Goal: Book appointment/travel/reservation

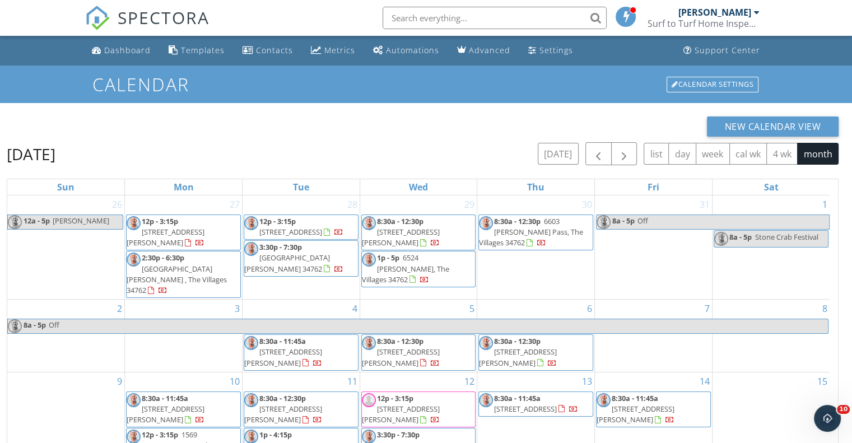
click at [757, 11] on div at bounding box center [757, 12] width 6 height 9
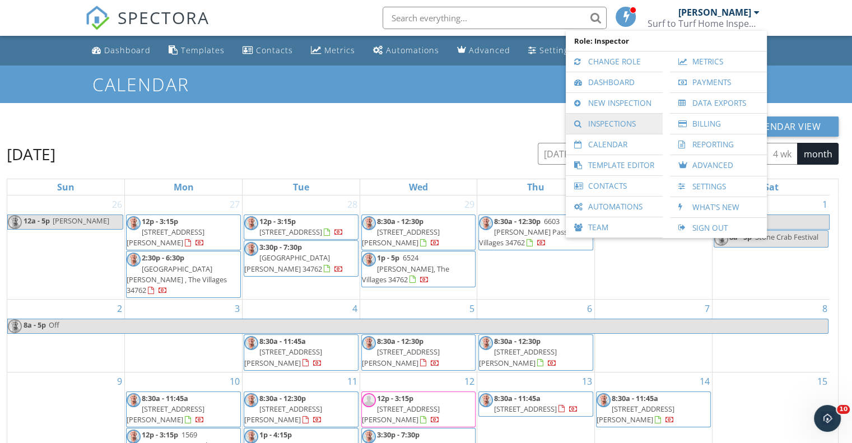
click at [607, 125] on link "Inspections" at bounding box center [614, 124] width 86 height 20
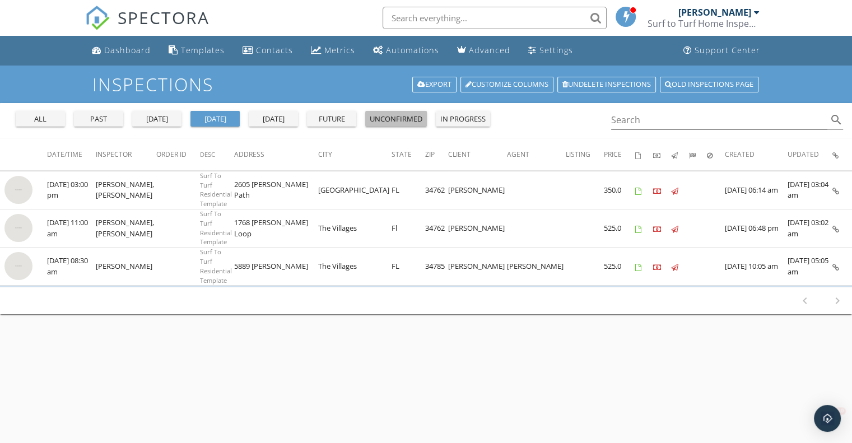
click at [413, 120] on div "unconfirmed" at bounding box center [396, 119] width 53 height 11
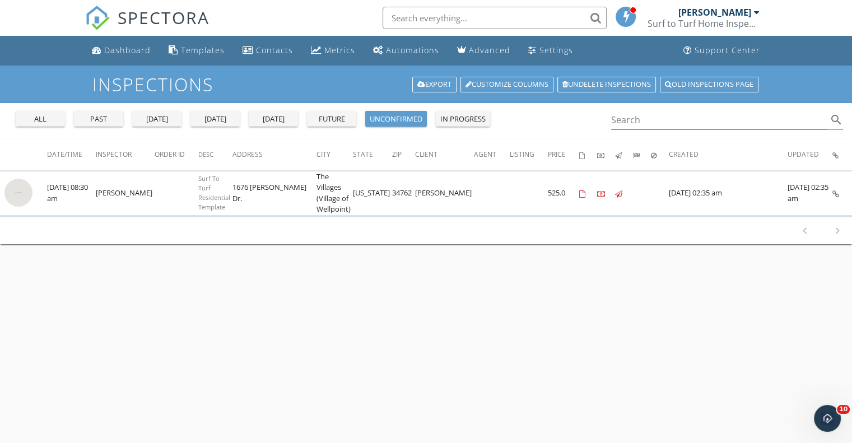
click at [757, 9] on div at bounding box center [757, 12] width 6 height 9
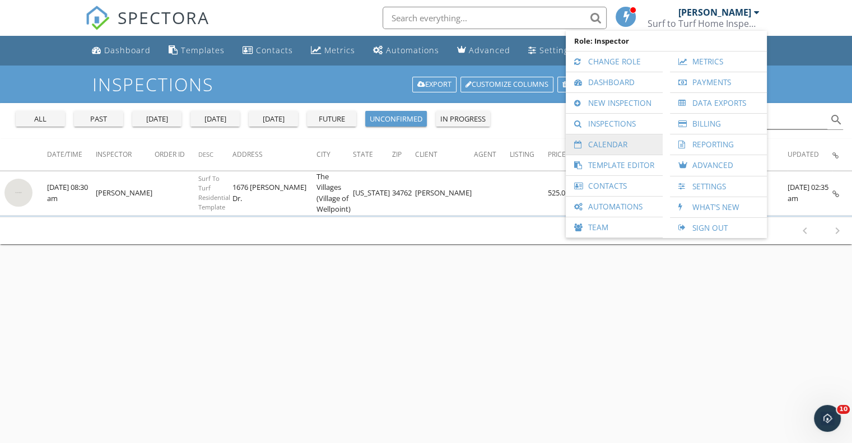
click at [621, 149] on link "Calendar" at bounding box center [614, 144] width 86 height 20
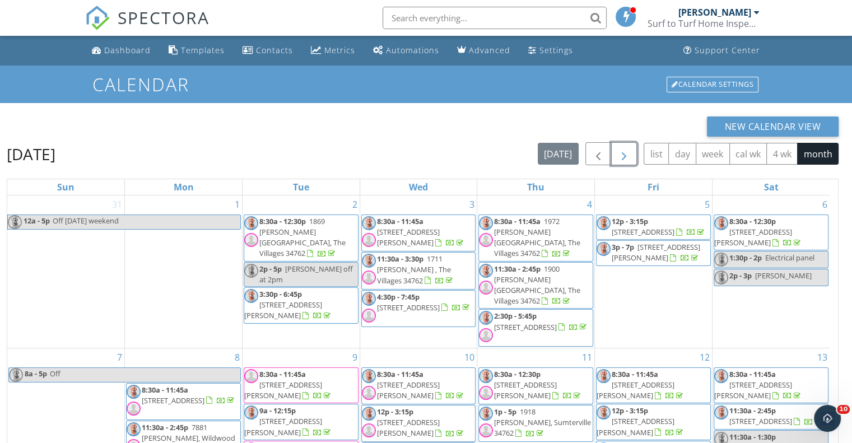
click at [624, 156] on span "button" at bounding box center [623, 153] width 13 height 13
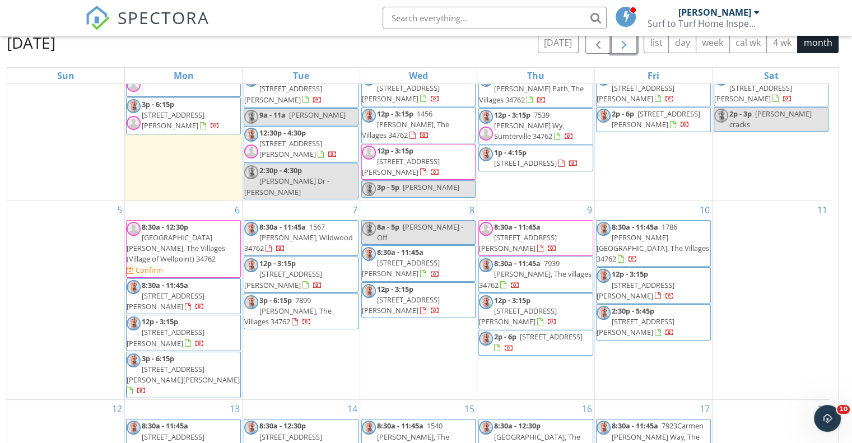
scroll to position [69, 0]
click at [195, 232] on span "1676 Kendra Dr., The Villages (Village of Wellpoint) 34762" at bounding box center [176, 247] width 99 height 31
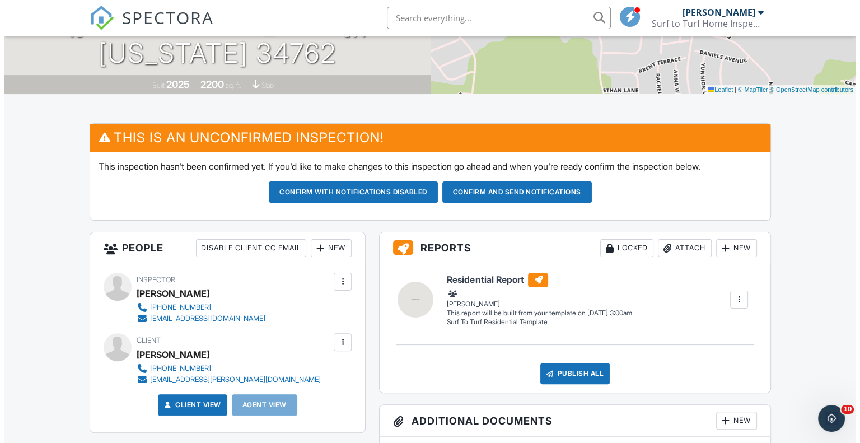
scroll to position [217, 0]
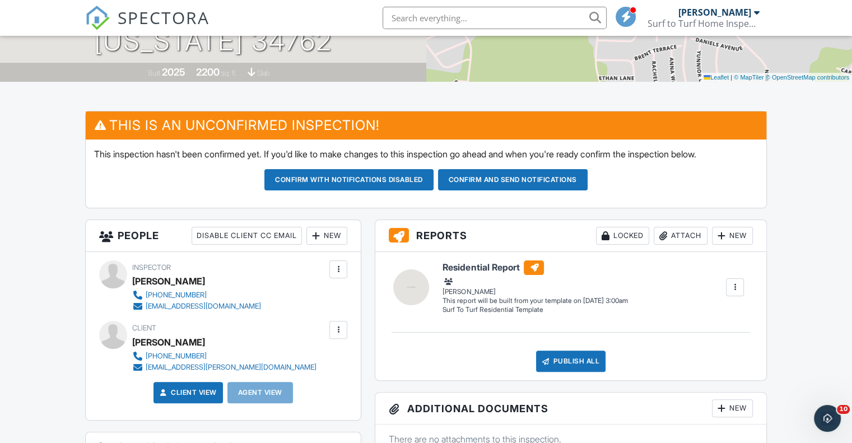
click at [331, 238] on div "New" at bounding box center [326, 236] width 41 height 18
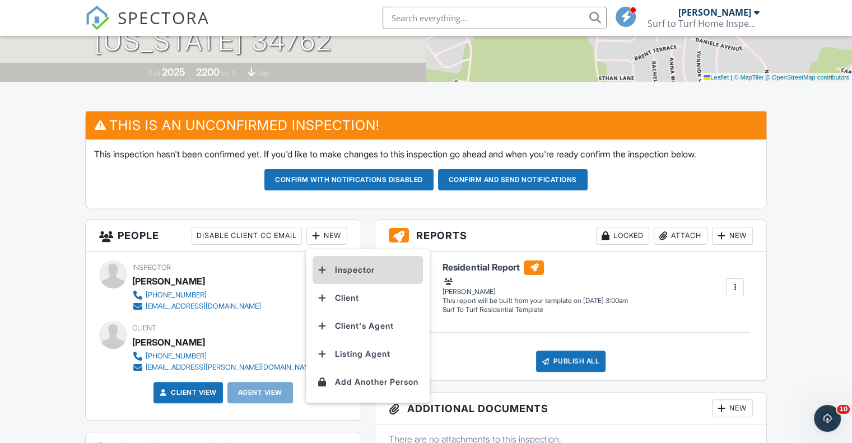
click at [367, 274] on li "Inspector" at bounding box center [367, 270] width 110 height 28
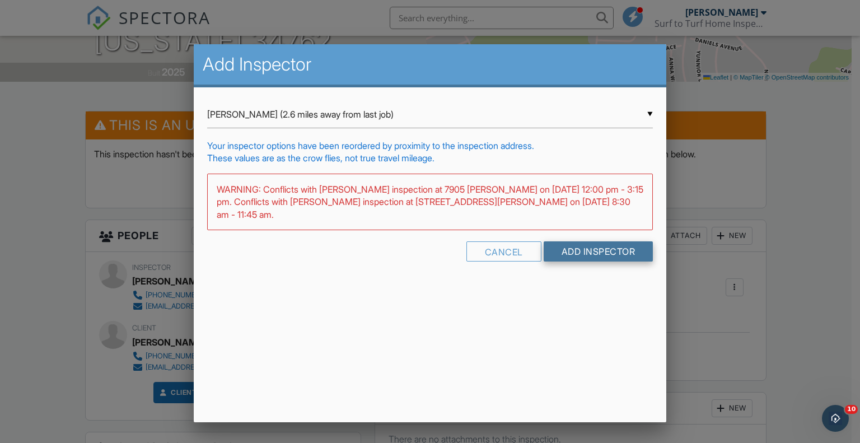
click at [588, 249] on input "Add Inspector" at bounding box center [599, 251] width 110 height 20
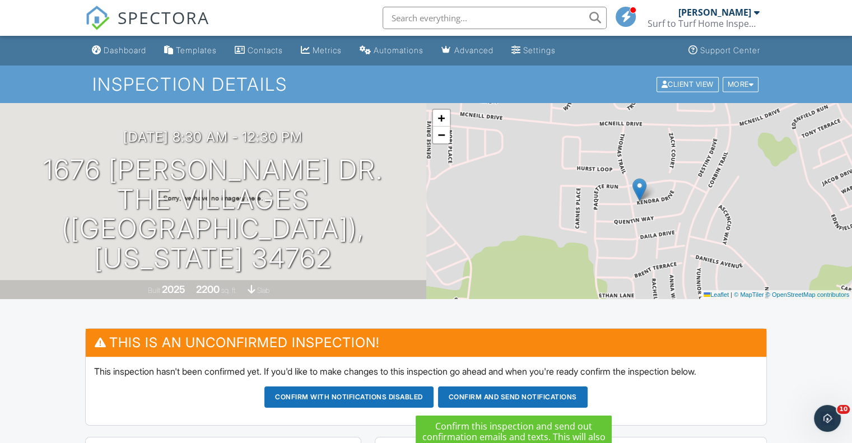
click at [524, 400] on button "Confirm and send notifications" at bounding box center [513, 396] width 150 height 21
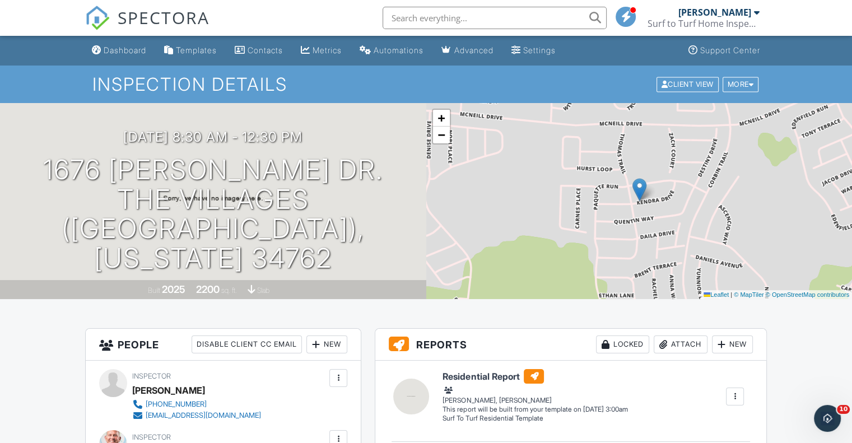
click at [757, 15] on div at bounding box center [757, 12] width 6 height 9
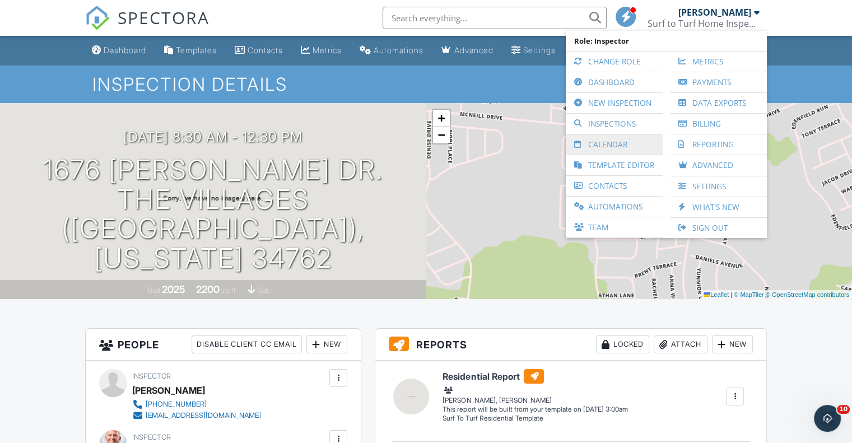
click at [631, 147] on link "Calendar" at bounding box center [614, 144] width 86 height 20
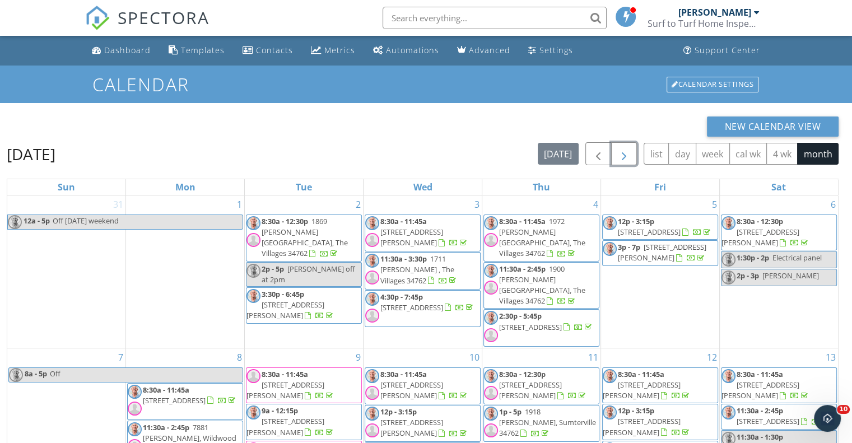
click at [629, 151] on span "button" at bounding box center [623, 153] width 13 height 13
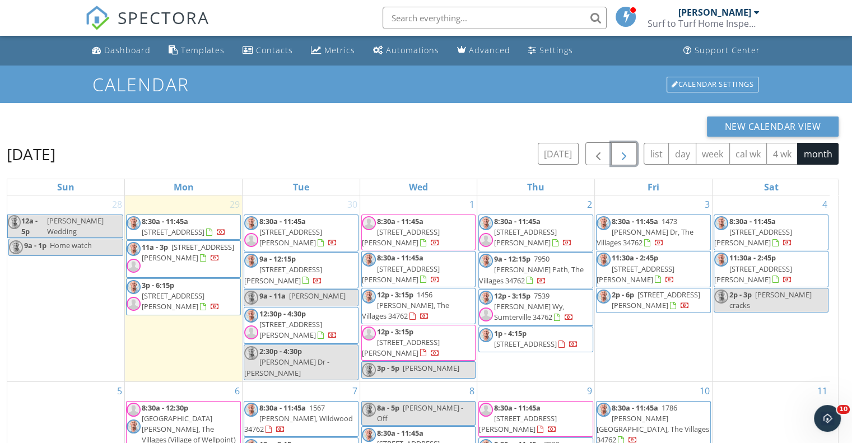
click at [307, 291] on span "Sandy" at bounding box center [317, 296] width 57 height 10
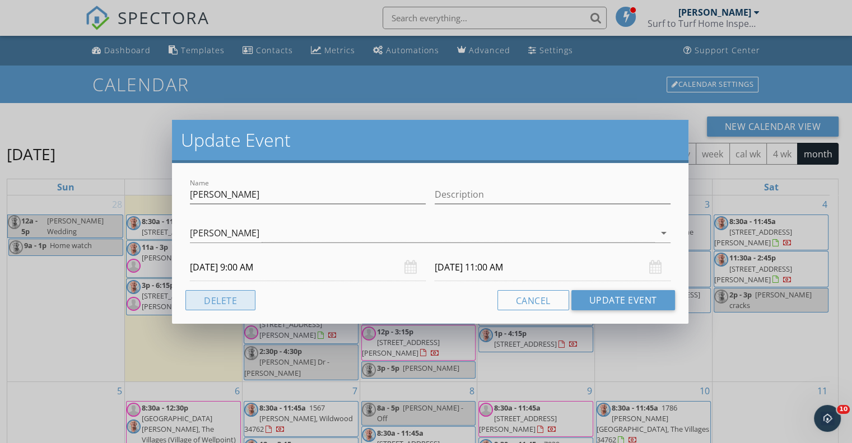
click at [205, 297] on button "Delete" at bounding box center [220, 300] width 70 height 20
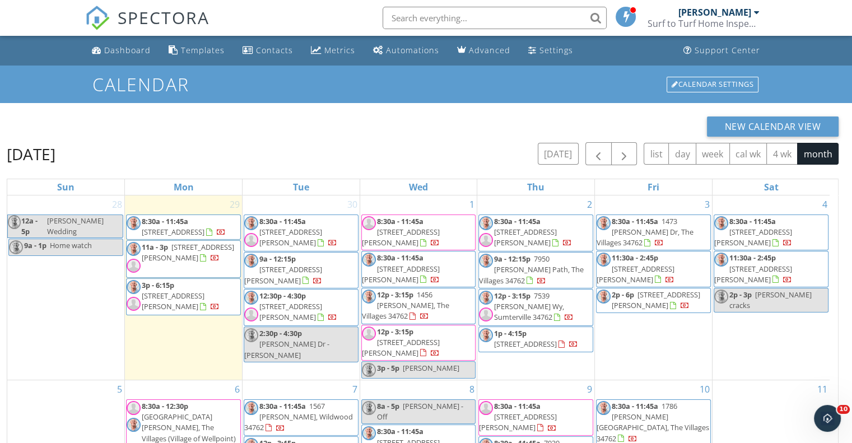
click at [453, 142] on div "October 2025 today list day week cal wk 4 wk month" at bounding box center [423, 153] width 832 height 23
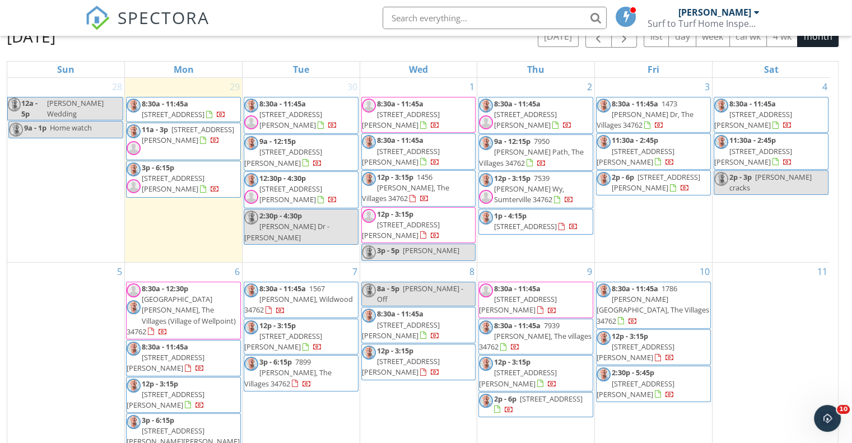
scroll to position [149, 0]
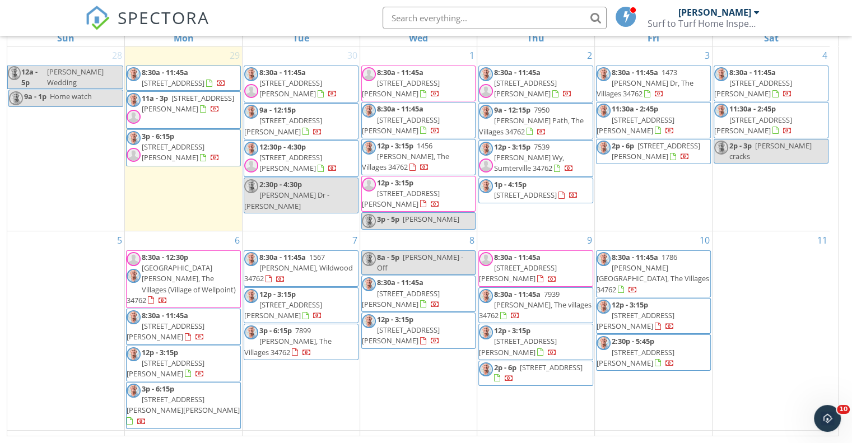
click at [314, 252] on span "1567 Galewski Ln, Wildwood 34762" at bounding box center [298, 267] width 109 height 31
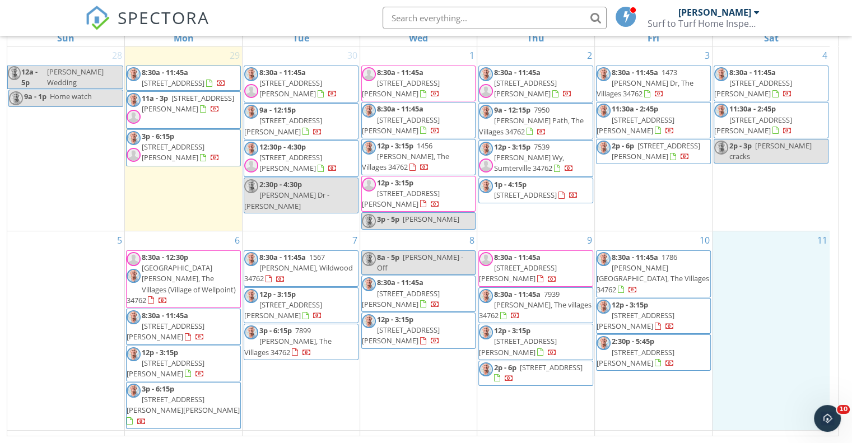
click at [762, 257] on div "11" at bounding box center [770, 330] width 117 height 199
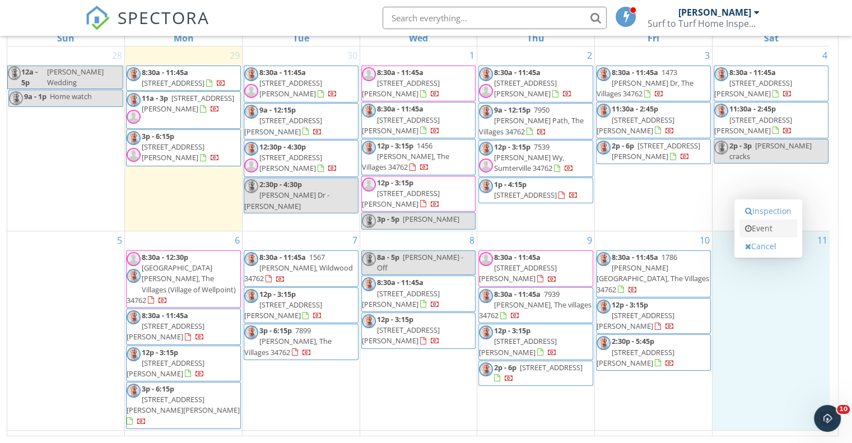
click at [774, 231] on link "Event" at bounding box center [768, 229] width 58 height 18
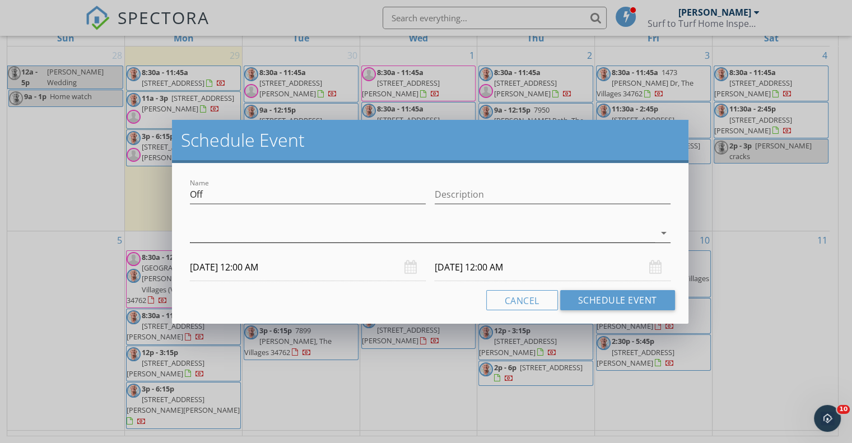
click at [664, 234] on icon "arrow_drop_down" at bounding box center [663, 232] width 13 height 13
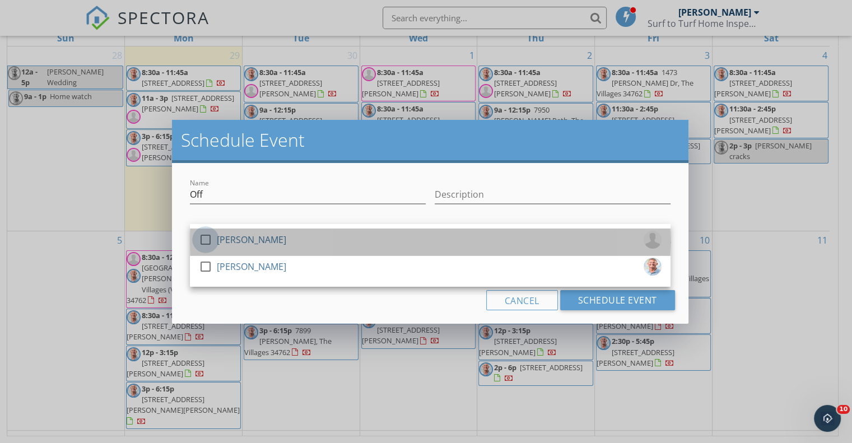
click at [210, 239] on div at bounding box center [205, 239] width 19 height 19
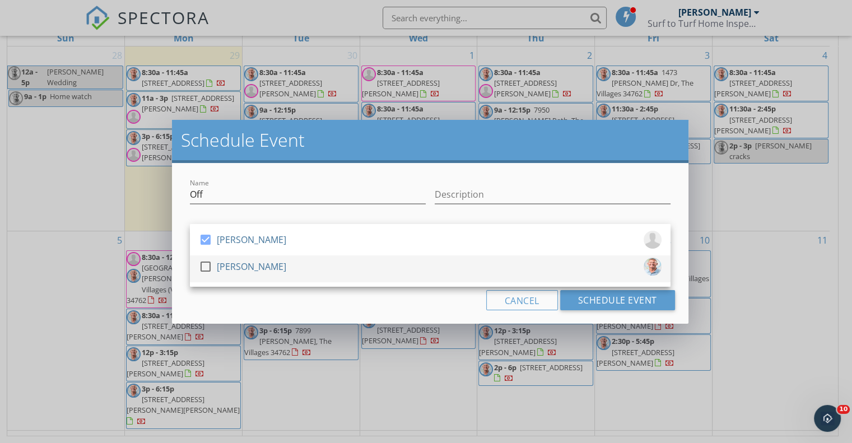
click at [202, 266] on div at bounding box center [205, 266] width 19 height 19
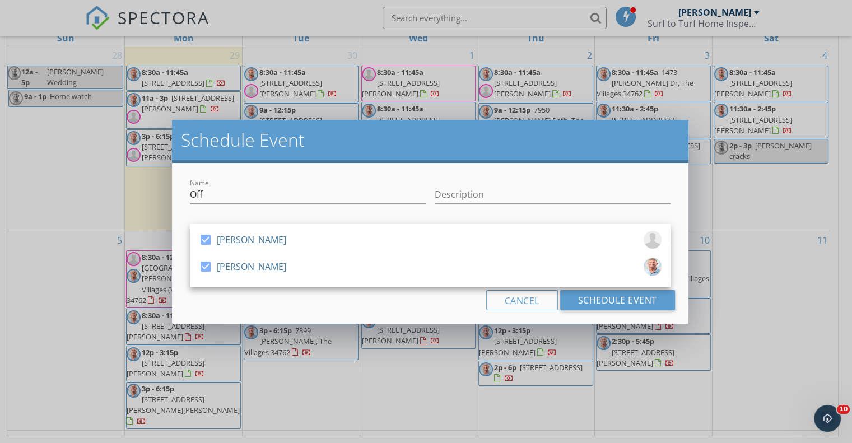
click at [410, 302] on div "Cancel Schedule Event" at bounding box center [429, 300] width 489 height 20
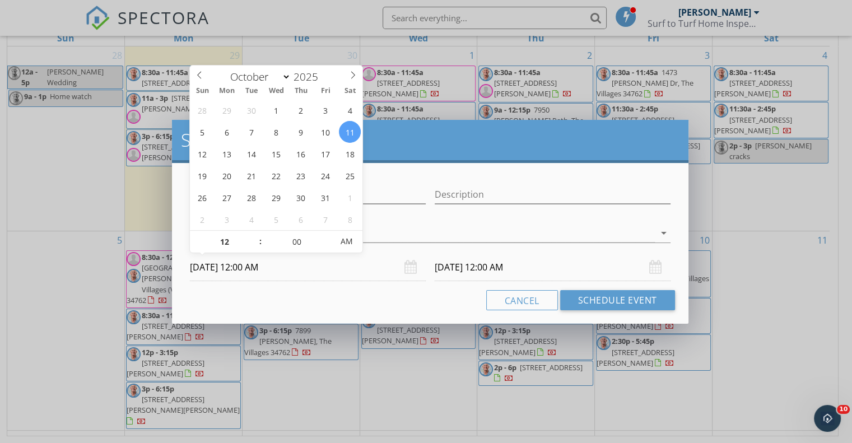
click at [211, 266] on input "10/11/2025 12:00 AM" at bounding box center [308, 267] width 236 height 27
type input "11"
type input "10/11/2025 11:00 PM"
click at [254, 248] on span at bounding box center [255, 247] width 8 height 11
type input "10/12/2025 11:00 PM"
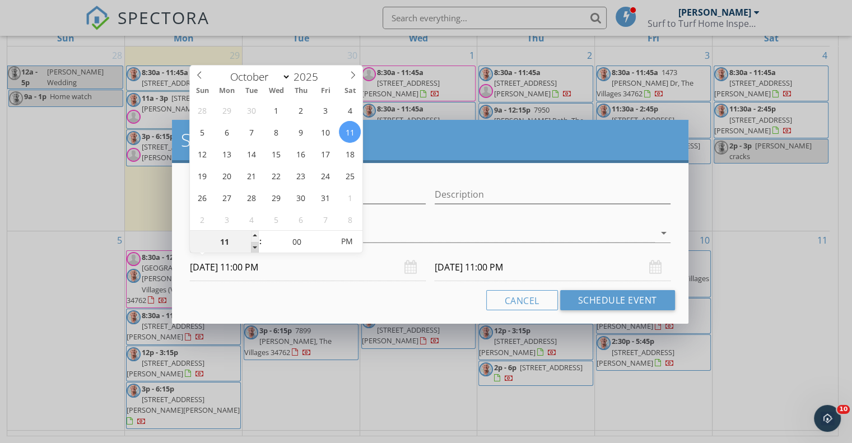
type input "10"
type input "10/11/2025 10:00 PM"
click at [254, 248] on span at bounding box center [255, 247] width 8 height 11
type input "09"
type input "10/11/2025 9:00 PM"
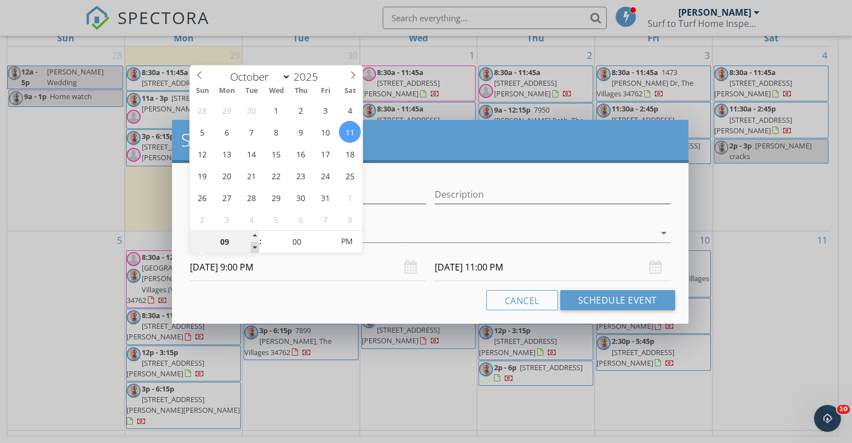
click at [254, 248] on span at bounding box center [255, 247] width 8 height 11
type input "09"
type input "10/12/2025 9:00 PM"
type input "08"
type input "10/11/2025 8:00 PM"
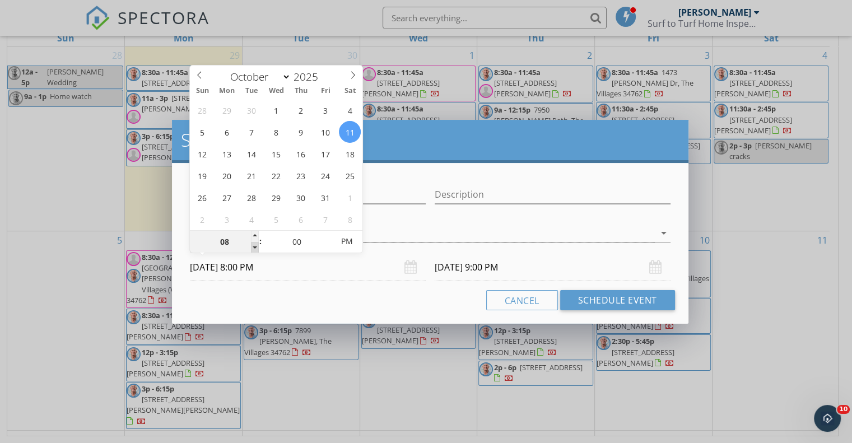
click at [254, 248] on span at bounding box center [255, 247] width 8 height 11
type input "08"
type input "10/12/2025 8:00 PM"
type input "10/11/2025 8:00 AM"
type input "10/12/2025 8:00 AM"
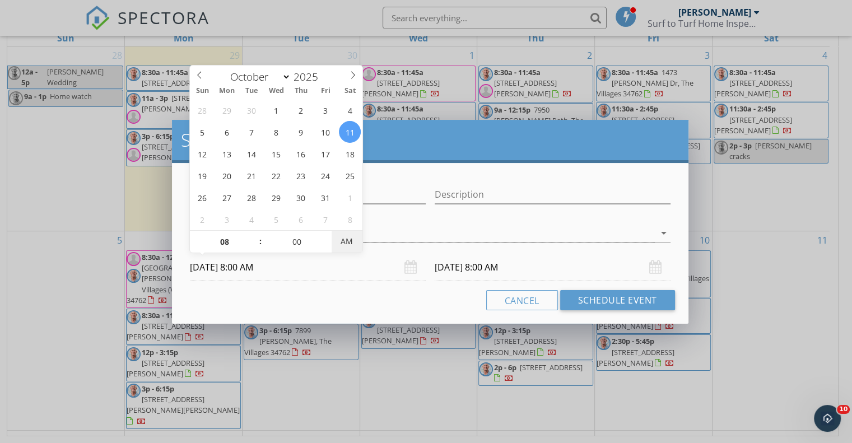
click at [343, 242] on span "AM" at bounding box center [347, 241] width 31 height 22
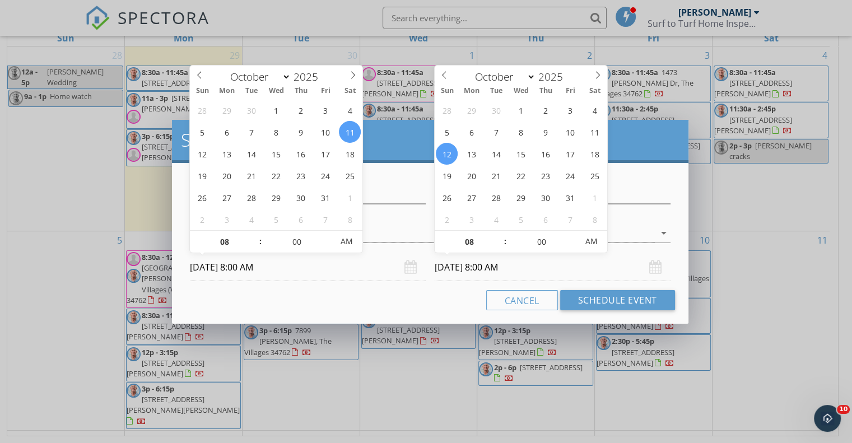
click at [461, 266] on input "10/12/2025 8:00 AM" at bounding box center [553, 267] width 236 height 27
type input "09"
type input "10/12/2025 9:00 AM"
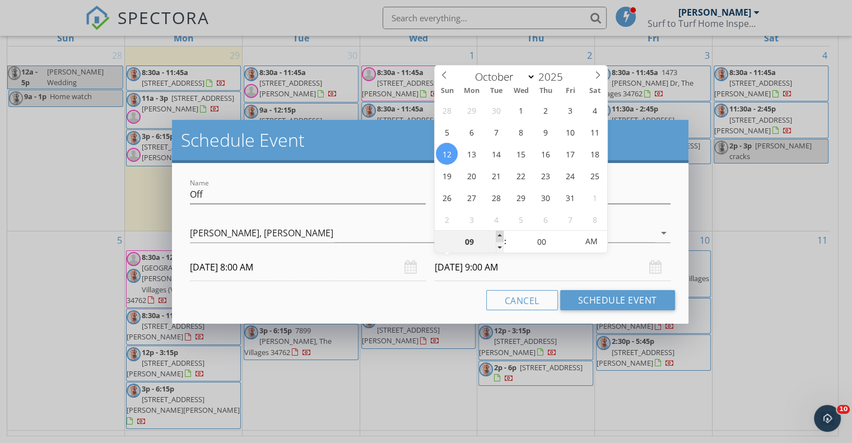
click at [501, 232] on span at bounding box center [500, 236] width 8 height 11
type input "10"
type input "10/12/2025 10:00 AM"
click at [501, 232] on span at bounding box center [500, 236] width 8 height 11
type input "11"
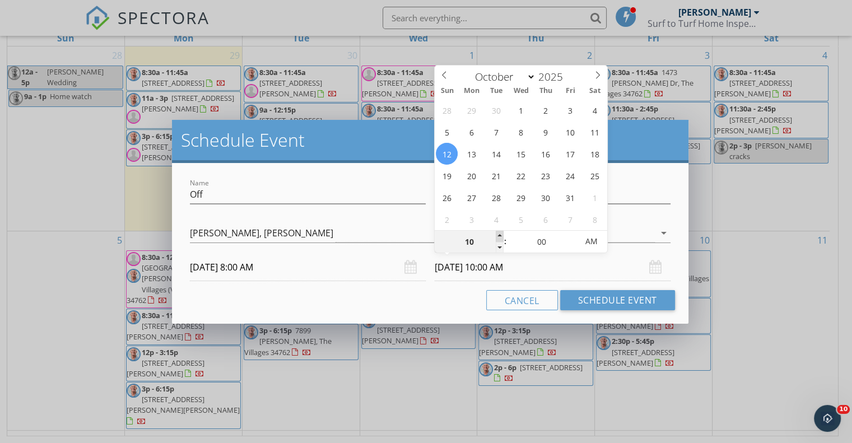
type input "10/12/2025 11:00 AM"
click at [501, 232] on span at bounding box center [500, 236] width 8 height 11
type input "12"
type input "10/12/2025 12:00 PM"
click at [501, 232] on span at bounding box center [500, 236] width 8 height 11
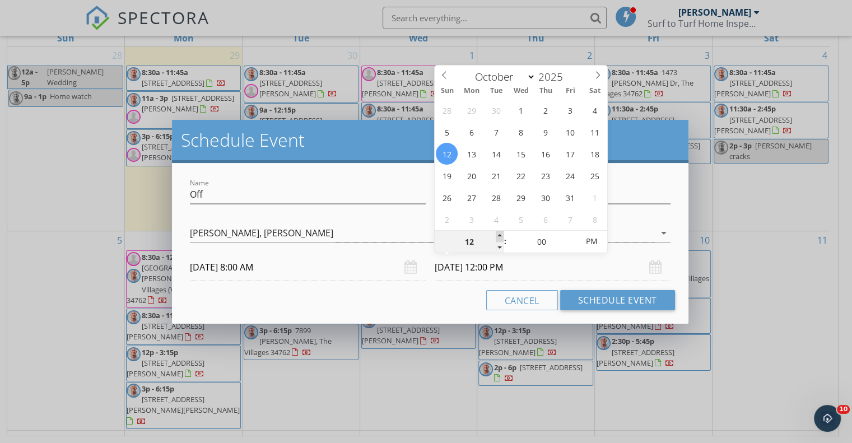
type input "01"
type input "10/12/2025 1:00 PM"
click at [501, 232] on span at bounding box center [500, 236] width 8 height 11
type input "02"
type input "10/12/2025 2:00 PM"
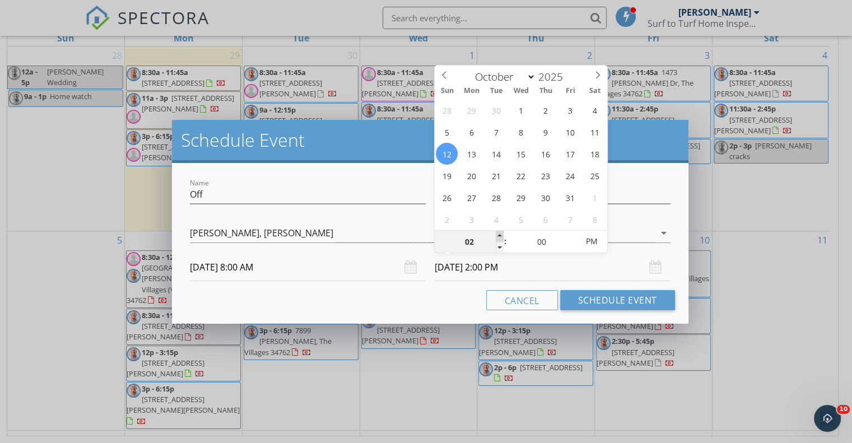
click at [501, 232] on span at bounding box center [500, 236] width 8 height 11
type input "03"
type input "10/12/2025 3:00 PM"
click at [501, 232] on span at bounding box center [500, 236] width 8 height 11
type input "04"
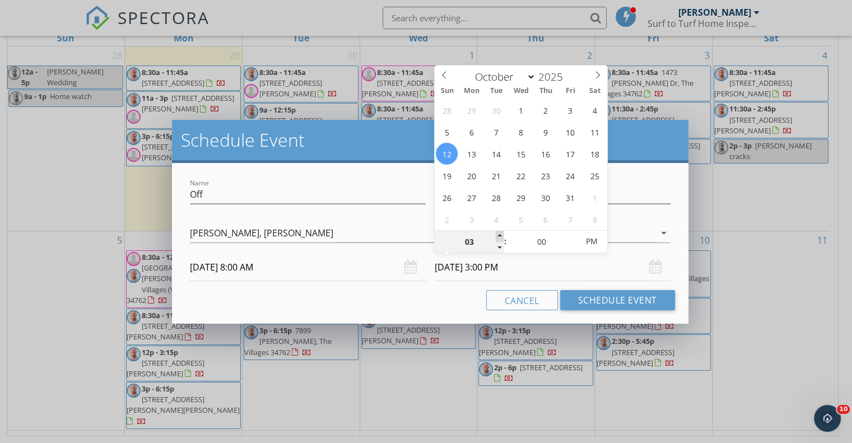
type input "10/12/2025 4:00 PM"
click at [501, 232] on span at bounding box center [500, 236] width 8 height 11
type input "05"
type input "10/12/2025 5:00 PM"
click at [501, 232] on span at bounding box center [500, 236] width 8 height 11
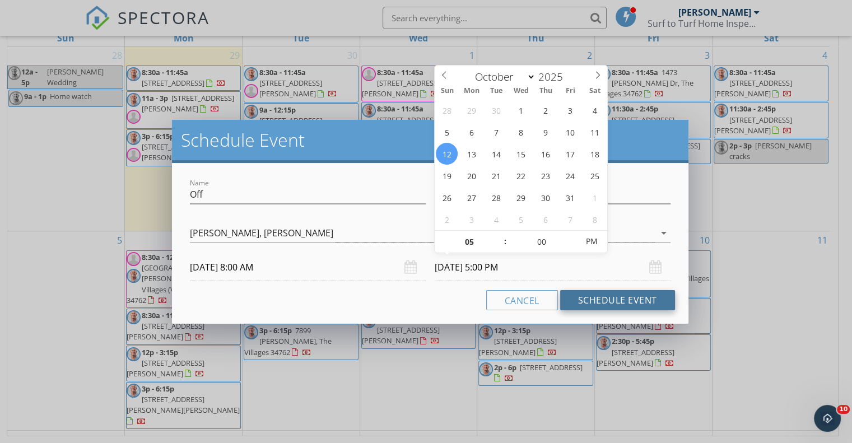
click at [608, 301] on button "Schedule Event" at bounding box center [617, 300] width 115 height 20
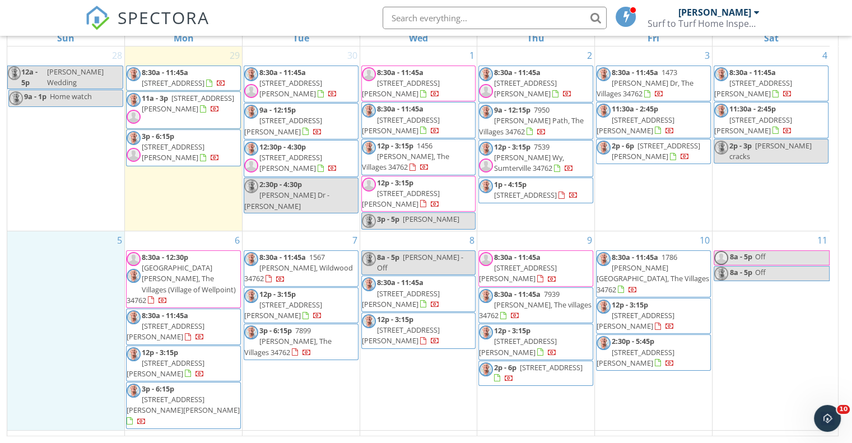
click at [60, 237] on div "5" at bounding box center [65, 330] width 117 height 199
click at [70, 212] on link "Event" at bounding box center [64, 208] width 58 height 18
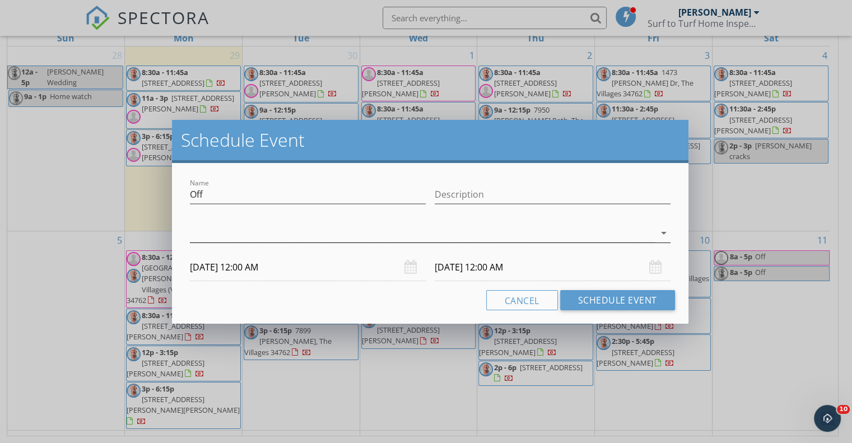
click at [665, 236] on icon "arrow_drop_down" at bounding box center [663, 232] width 13 height 13
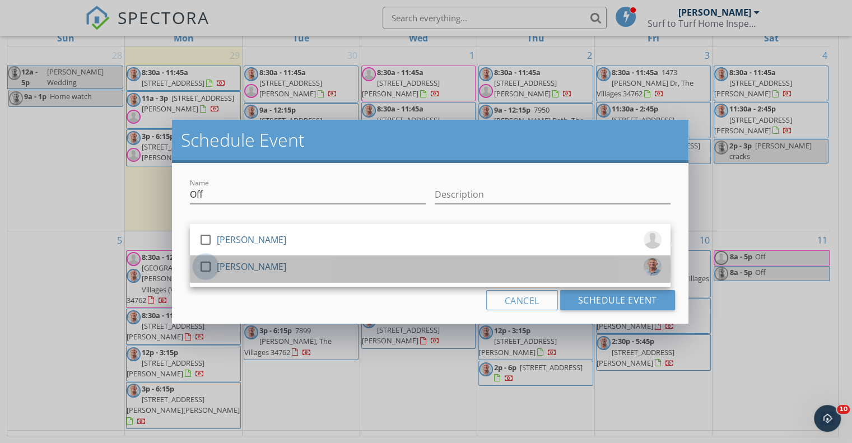
click at [204, 267] on div at bounding box center [205, 266] width 19 height 19
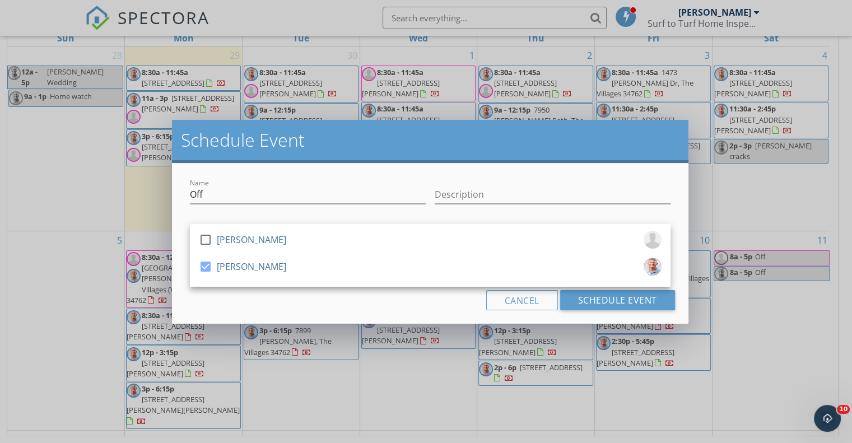
click at [401, 302] on div "Cancel Schedule Event" at bounding box center [429, 300] width 489 height 20
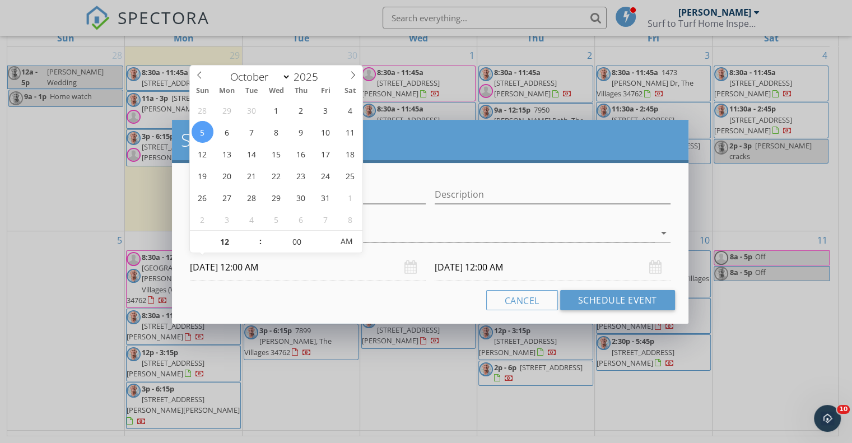
click at [259, 268] on input "10/05/2025 12:00 AM" at bounding box center [308, 267] width 236 height 27
type input "11"
type input "10/05/2025 11:00 PM"
click at [255, 245] on span at bounding box center [255, 247] width 8 height 11
type input "10"
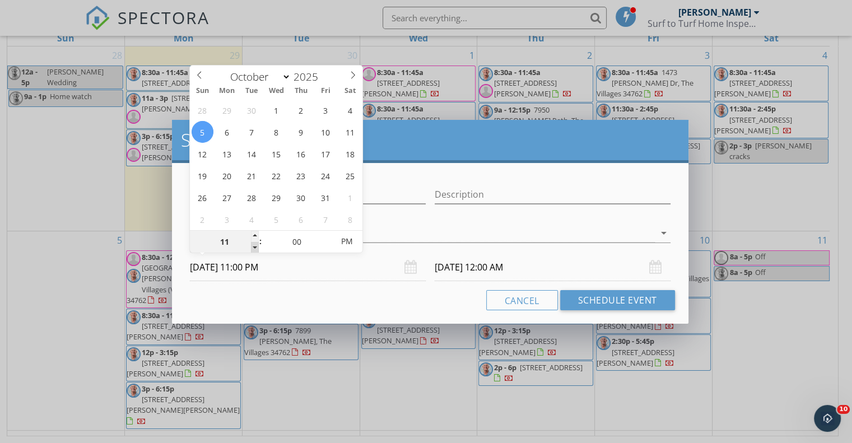
type input "10/05/2025 10:00 PM"
click at [255, 245] on span at bounding box center [255, 247] width 8 height 11
type input "09"
type input "10/05/2025 9:00 PM"
click at [255, 245] on span at bounding box center [255, 247] width 8 height 11
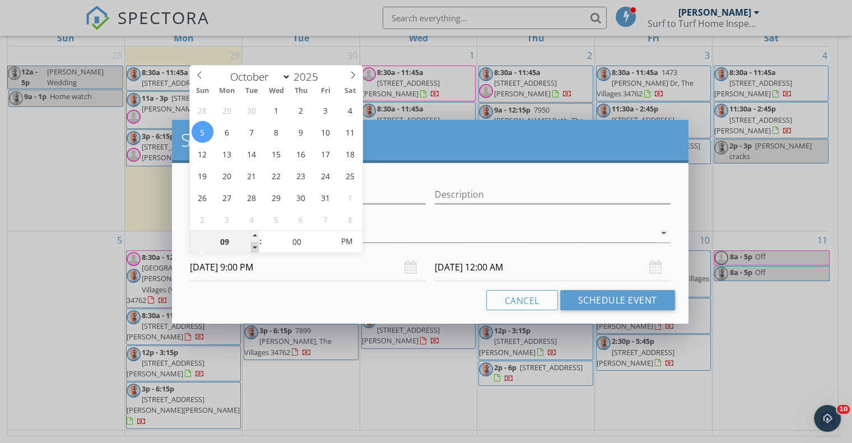
type input "08"
type input "10/05/2025 8:00 PM"
click at [255, 245] on span at bounding box center [255, 247] width 8 height 11
type input "10/06/2025 8:00 PM"
type input "10/05/2025 8:00 AM"
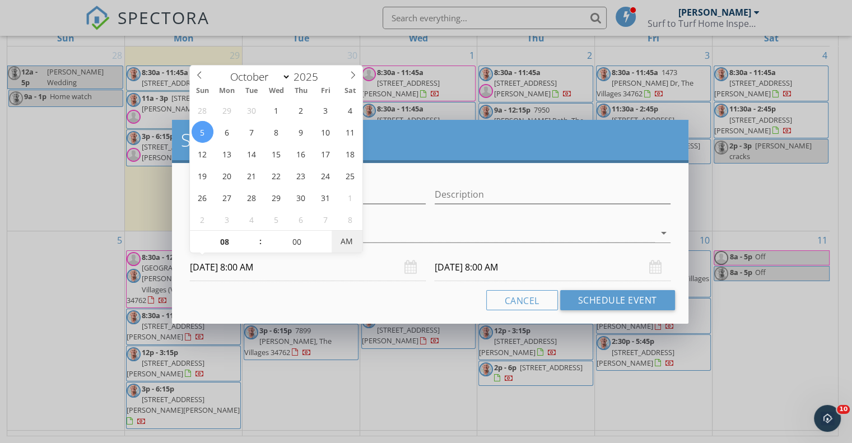
click at [349, 239] on span "AM" at bounding box center [347, 241] width 31 height 22
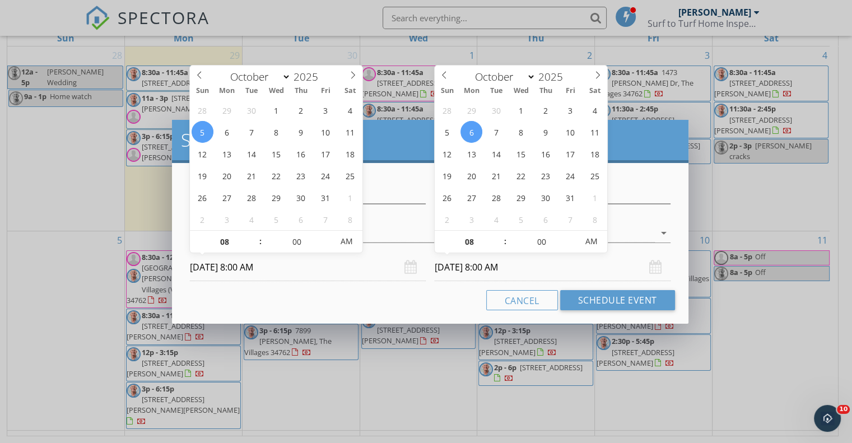
click at [467, 268] on input "10/06/2025 8:00 AM" at bounding box center [553, 267] width 236 height 27
type input "10/05/2025 8:00 AM"
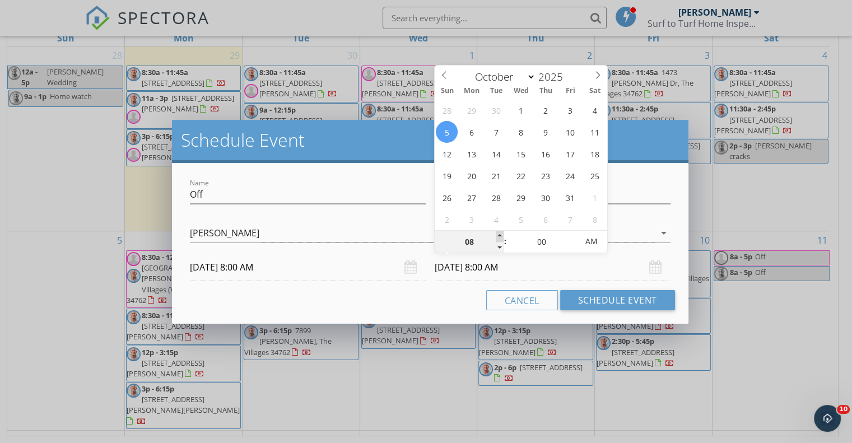
type input "09"
type input "10/05/2025 9:00 AM"
click at [499, 235] on span at bounding box center [500, 236] width 8 height 11
type input "10"
type input "10/05/2025 10:00 AM"
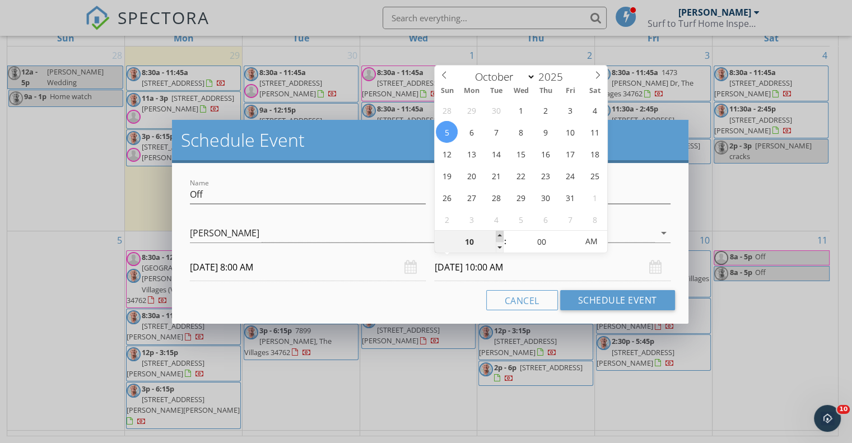
click at [499, 235] on span at bounding box center [500, 236] width 8 height 11
type input "11"
type input "10/05/2025 11:00 AM"
click at [499, 235] on span at bounding box center [500, 236] width 8 height 11
type input "12"
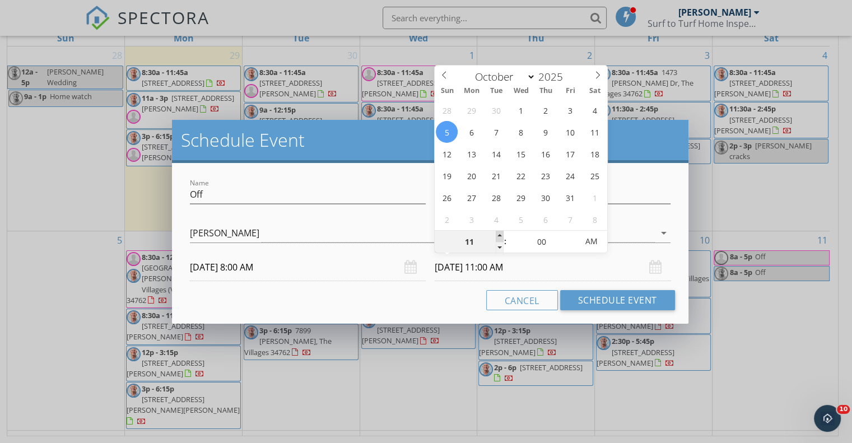
type input "10/05/2025 12:00 PM"
click at [499, 235] on span at bounding box center [500, 236] width 8 height 11
type input "01"
type input "10/05/2025 1:00 PM"
click at [499, 235] on span at bounding box center [500, 236] width 8 height 11
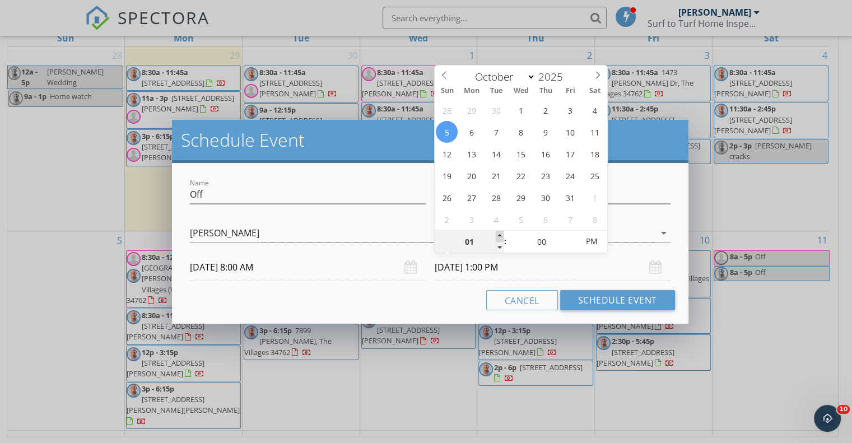
type input "02"
type input "10/05/2025 2:00 PM"
click at [499, 235] on span at bounding box center [500, 236] width 8 height 11
type input "03"
type input "10/05/2025 3:00 PM"
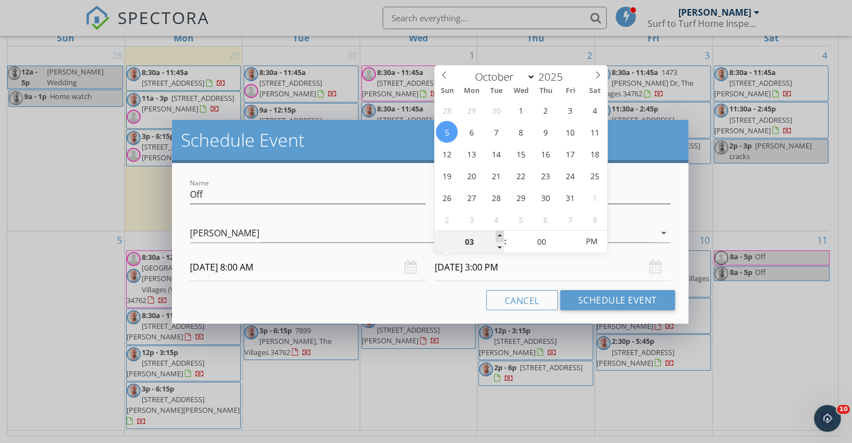
click at [499, 235] on span at bounding box center [500, 236] width 8 height 11
type input "04"
type input "10/05/2025 4:00 PM"
click at [499, 235] on span at bounding box center [500, 236] width 8 height 11
type input "05"
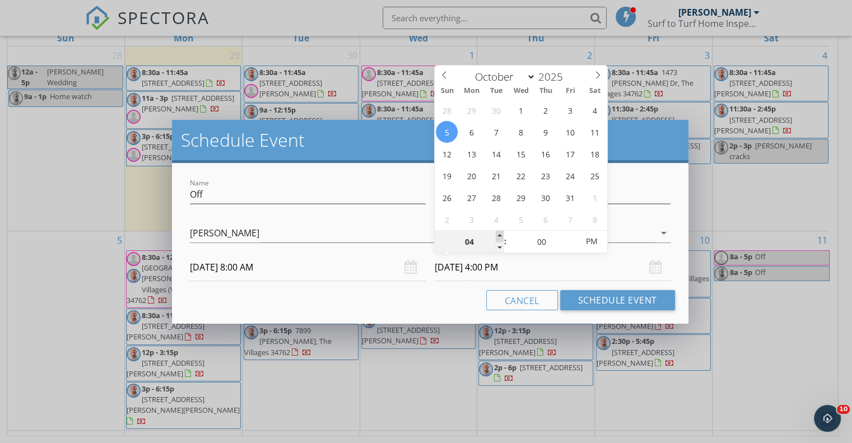
type input "10/05/2025 5:00 PM"
click at [499, 235] on span at bounding box center [500, 236] width 8 height 11
click at [592, 300] on button "Schedule Event" at bounding box center [617, 300] width 115 height 20
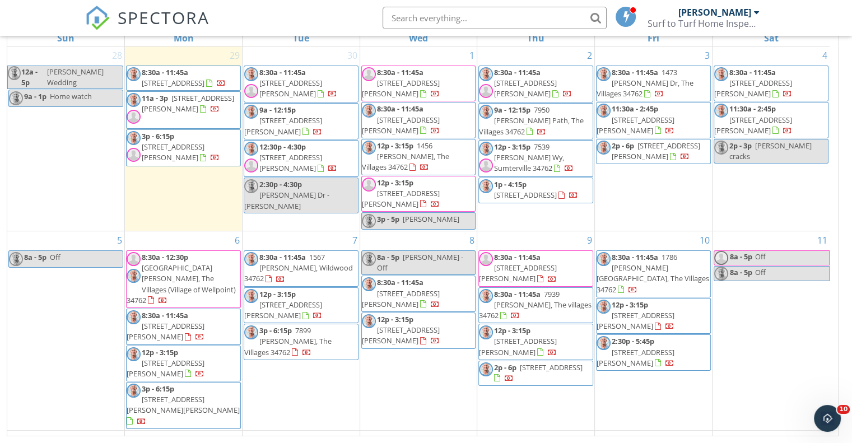
click at [630, 181] on div "3 8:30a - 11:45a 1473 Tanner Dr, The Villages 34762 11:30a - 2:45p 1866 Timon S…" at bounding box center [653, 138] width 117 height 184
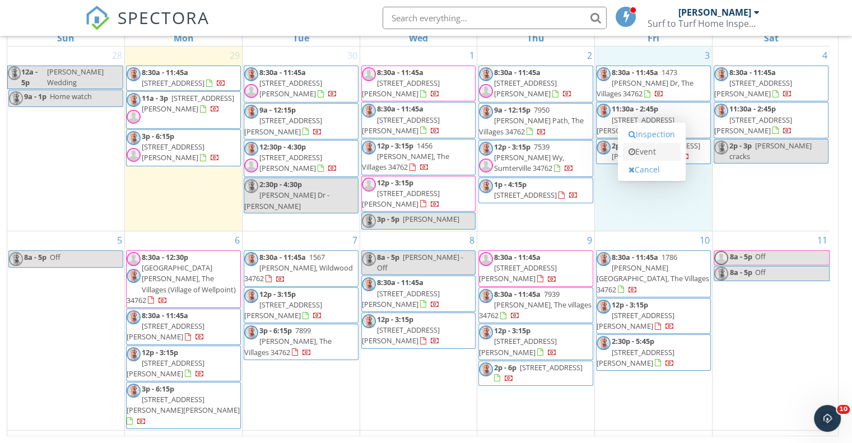
click at [656, 154] on link "Event" at bounding box center [652, 152] width 58 height 18
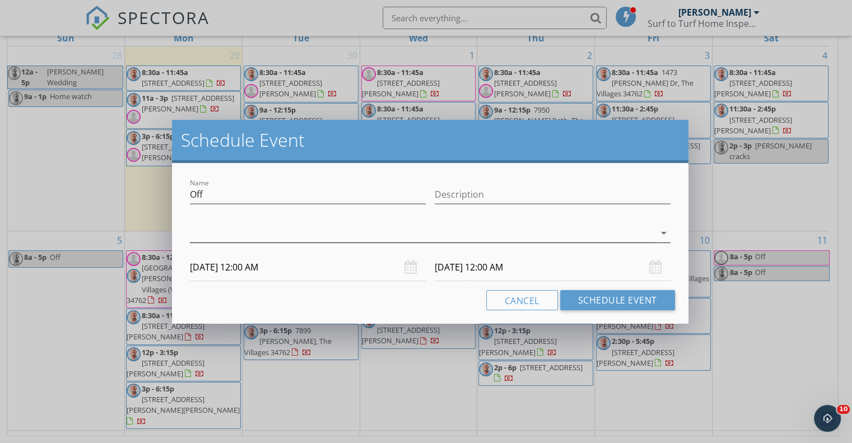
click at [200, 235] on div at bounding box center [422, 233] width 465 height 18
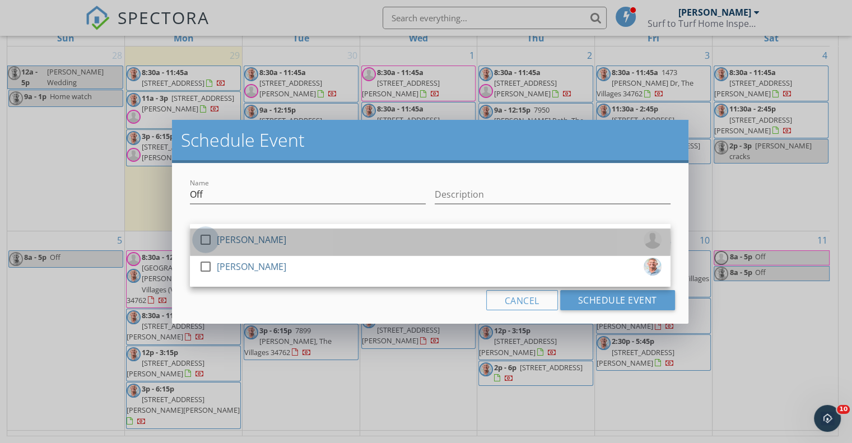
click at [202, 241] on div at bounding box center [205, 239] width 19 height 19
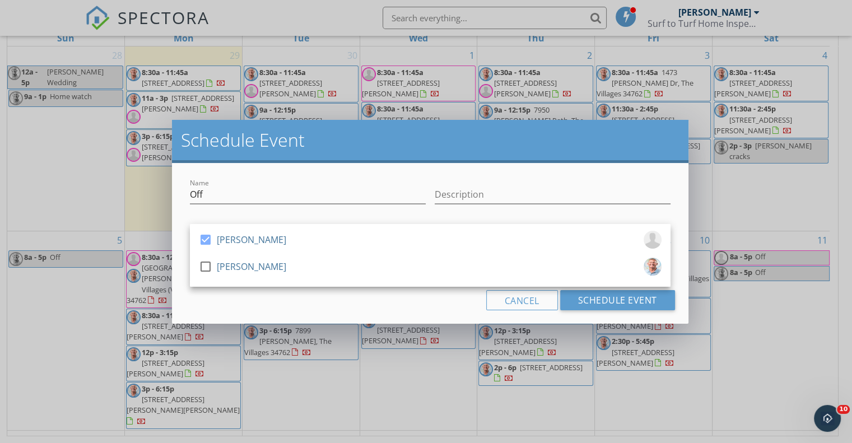
click at [260, 300] on div "Cancel Schedule Event" at bounding box center [429, 300] width 489 height 20
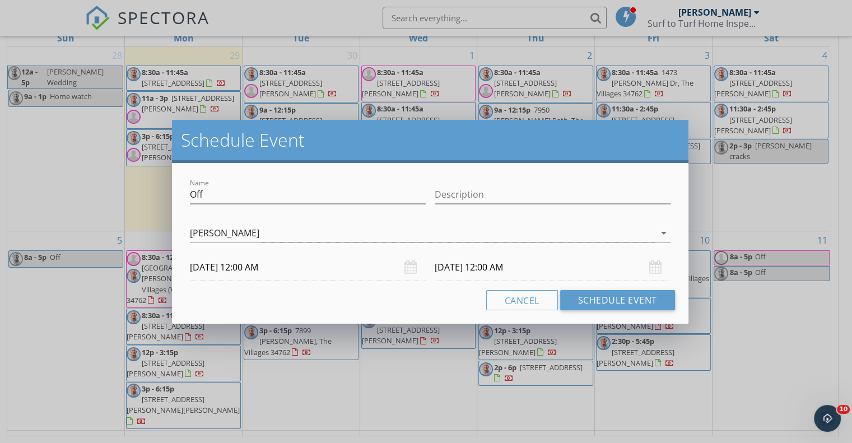
click at [247, 268] on input "10/03/2025 12:00 AM" at bounding box center [308, 267] width 236 height 27
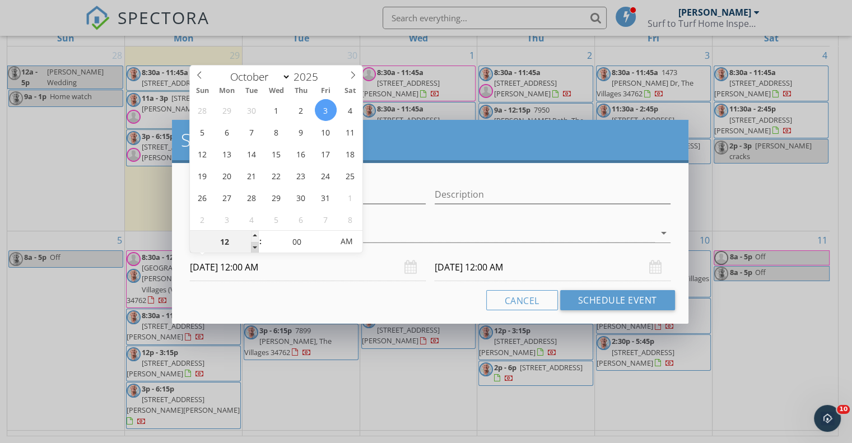
type input "11"
type input "10/03/2025 11:00 PM"
click at [253, 245] on span at bounding box center [255, 247] width 8 height 11
type input "10"
type input "10/03/2025 10:00 PM"
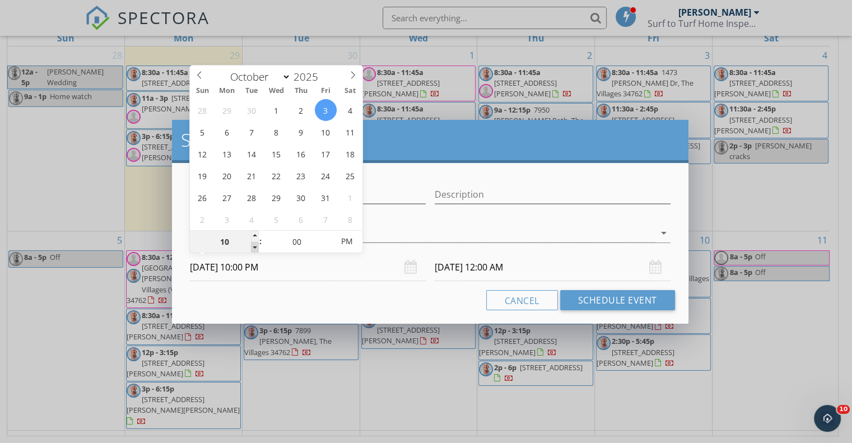
click at [253, 245] on span at bounding box center [255, 247] width 8 height 11
type input "10/04/2025 10:00 PM"
type input "09"
type input "10/03/2025 9:00 PM"
click at [253, 245] on span at bounding box center [255, 247] width 8 height 11
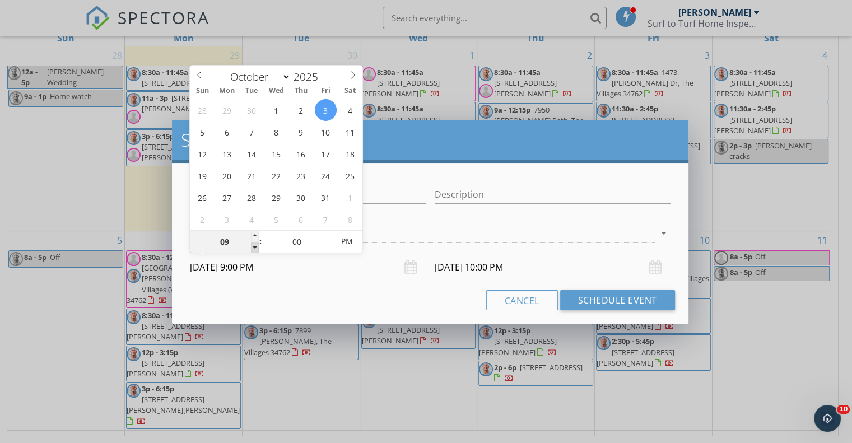
type input "10/04/2025 9:00 PM"
type input "08"
type input "10/03/2025 8:00 PM"
click at [253, 245] on span at bounding box center [255, 247] width 8 height 11
type input "10/04/2025 8:00 PM"
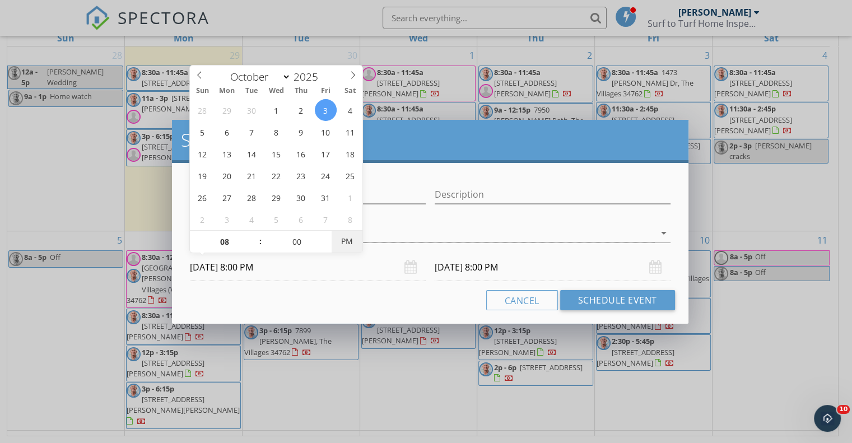
type input "10/03/2025 8:00 AM"
click at [346, 247] on span "AM" at bounding box center [347, 241] width 31 height 22
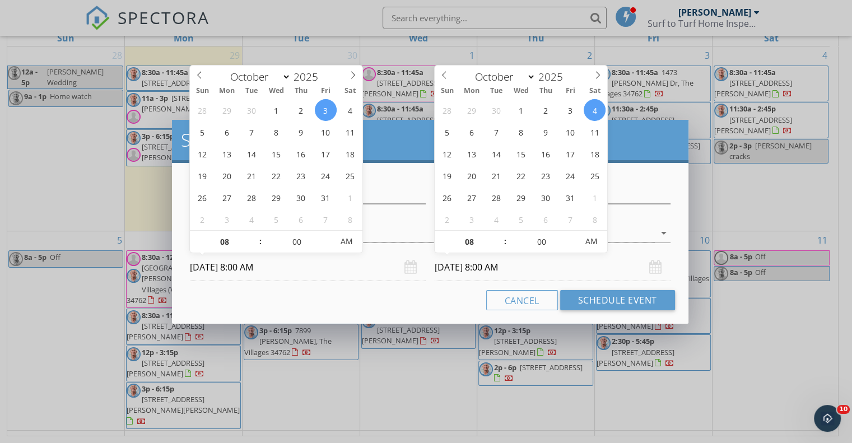
click at [480, 268] on input "10/04/2025 8:00 AM" at bounding box center [553, 267] width 236 height 27
type input "10/05/2025 8:00 AM"
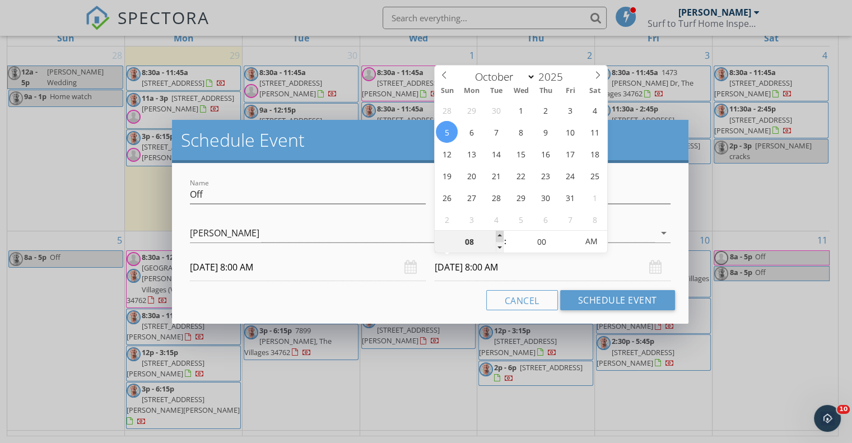
type input "09"
type input "10/05/2025 9:00 AM"
click at [498, 235] on span at bounding box center [500, 236] width 8 height 11
type input "10"
type input "10/05/2025 10:00 AM"
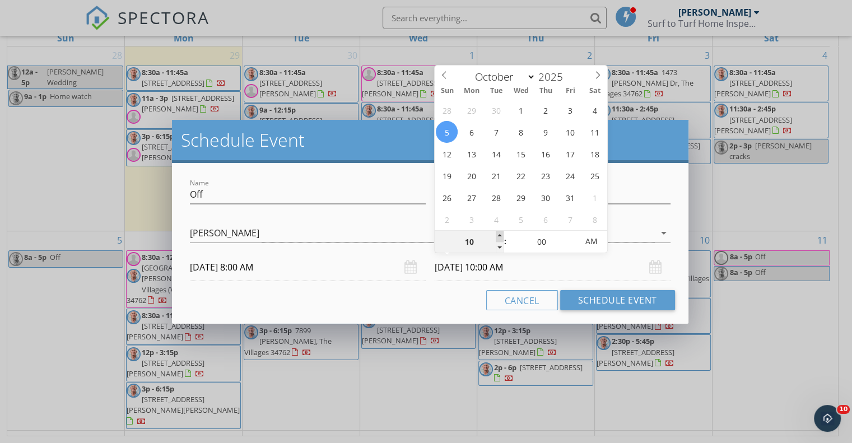
click at [498, 235] on span at bounding box center [500, 236] width 8 height 11
type input "11"
type input "10/05/2025 11:00 AM"
click at [498, 235] on span at bounding box center [500, 236] width 8 height 11
type input "12"
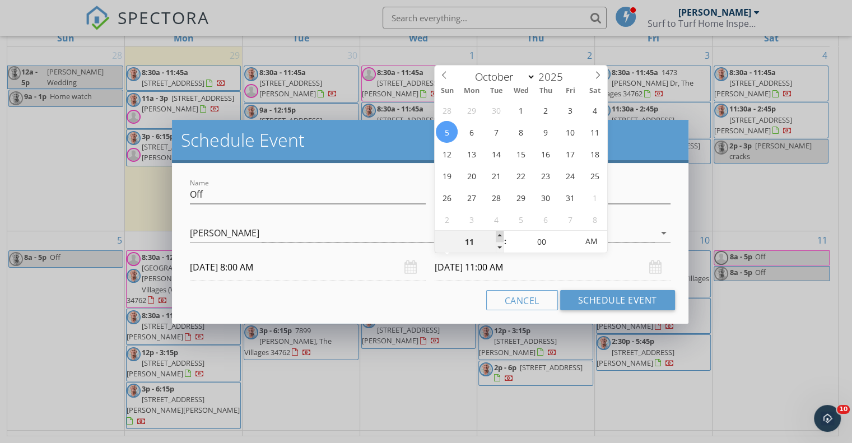
type input "10/05/2025 12:00 PM"
click at [498, 235] on span at bounding box center [500, 236] width 8 height 11
type input "01"
type input "10/05/2025 1:00 PM"
click at [498, 235] on span at bounding box center [500, 236] width 8 height 11
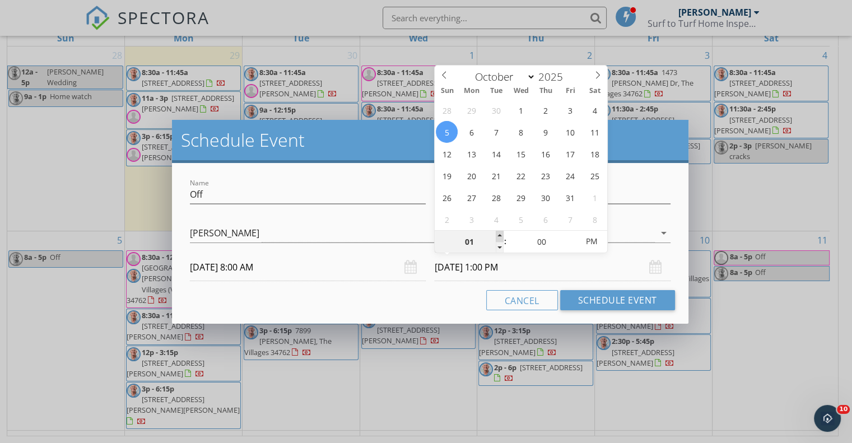
type input "02"
type input "10/05/2025 2:00 PM"
click at [498, 235] on span at bounding box center [500, 236] width 8 height 11
type input "03"
type input "10/05/2025 3:00 PM"
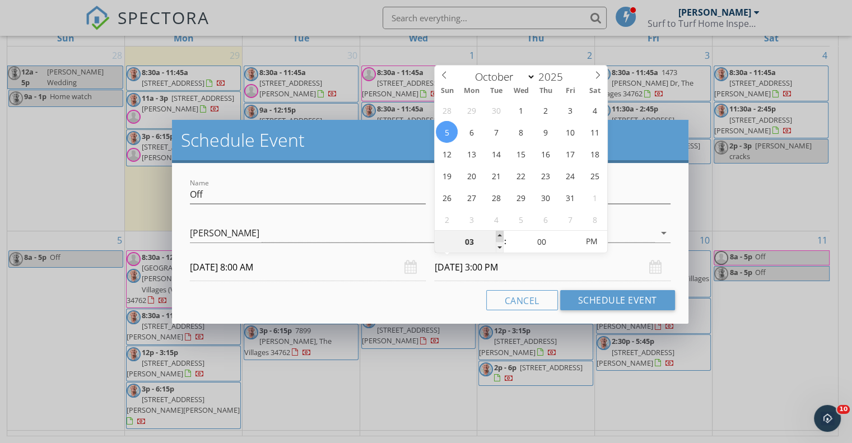
click at [498, 235] on span at bounding box center [500, 236] width 8 height 11
type input "04"
type input "10/05/2025 4:00 PM"
click at [498, 235] on span at bounding box center [500, 236] width 8 height 11
type input "05"
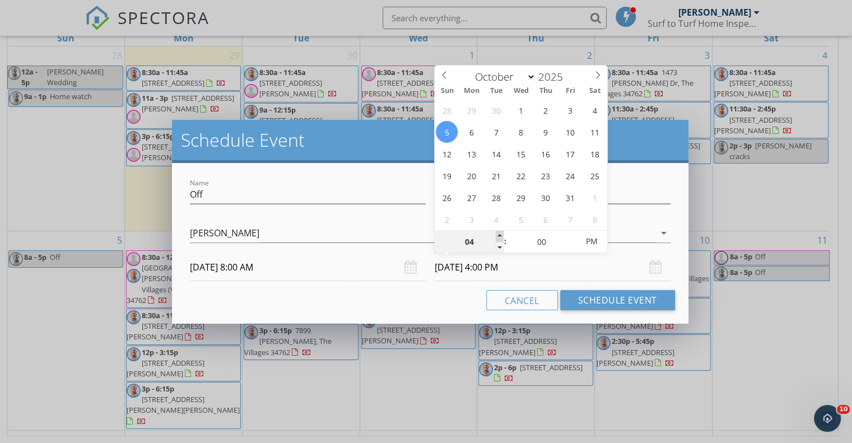
type input "10/05/2025 5:00 PM"
click at [498, 235] on span at bounding box center [500, 236] width 8 height 11
click at [609, 299] on button "Schedule Event" at bounding box center [617, 300] width 115 height 20
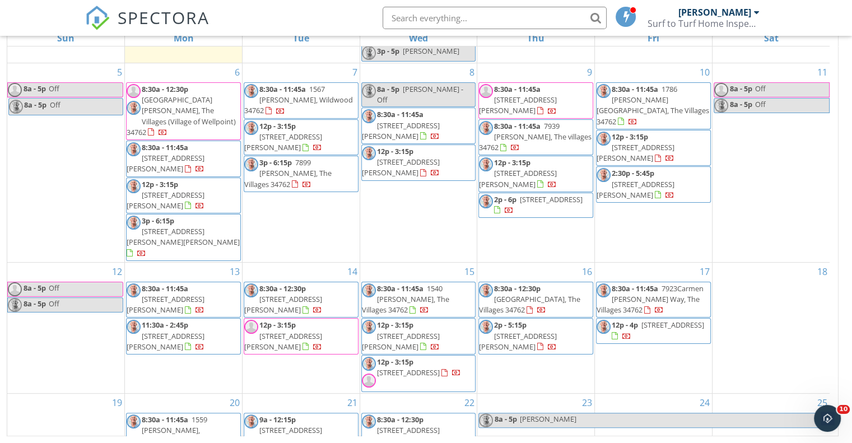
scroll to position [183, 0]
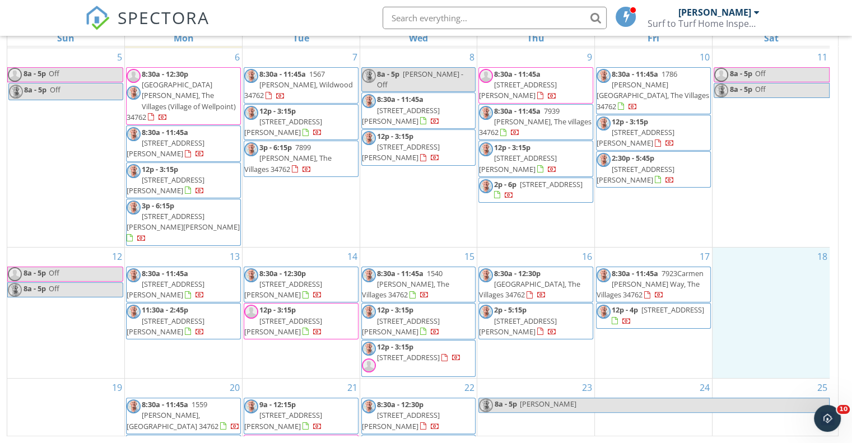
click at [760, 248] on div "18" at bounding box center [770, 313] width 117 height 130
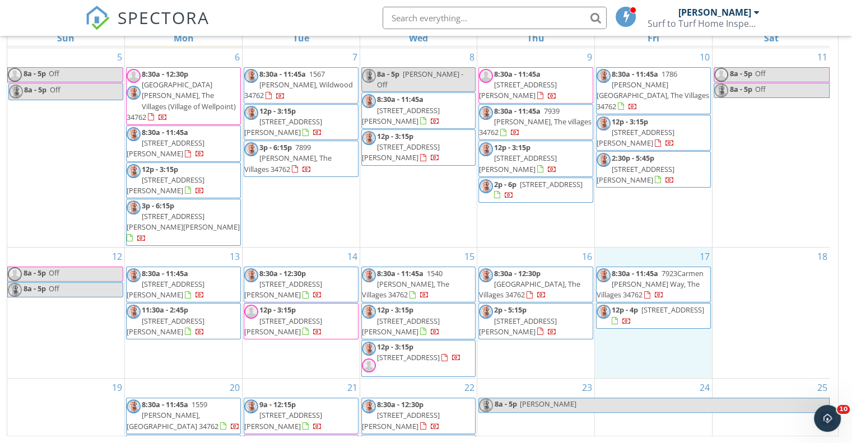
click at [669, 270] on div "17 8:30a - 11:45a 7923Carmen Rene Way, The Villages 34762 12p - 4p 1508 Littlet…" at bounding box center [653, 313] width 117 height 130
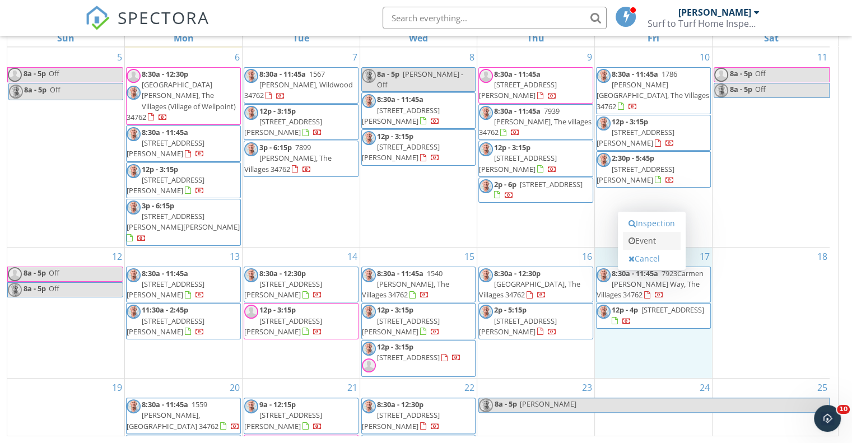
click at [656, 244] on link "Event" at bounding box center [652, 241] width 58 height 18
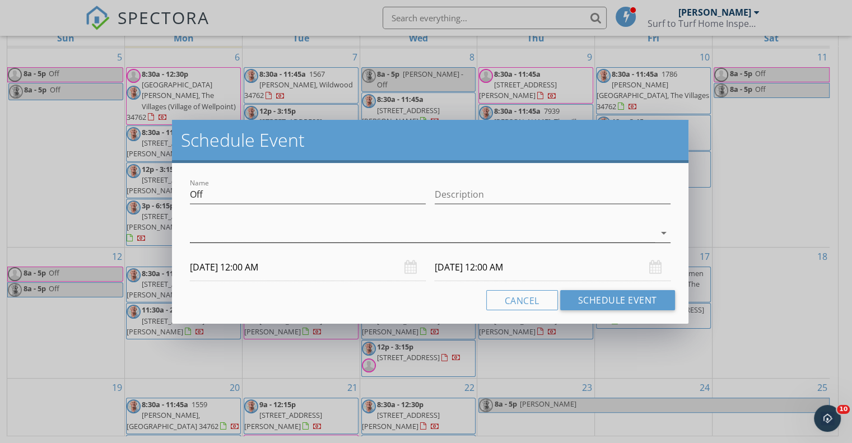
click at [195, 234] on div at bounding box center [422, 233] width 465 height 18
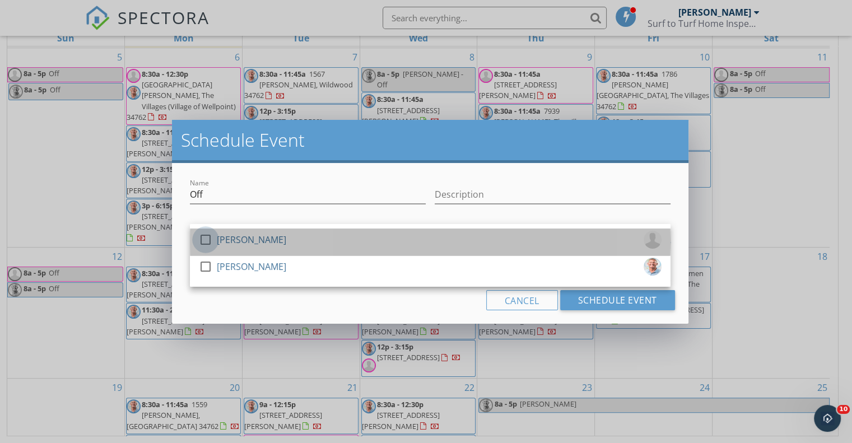
click at [204, 242] on div at bounding box center [205, 239] width 19 height 19
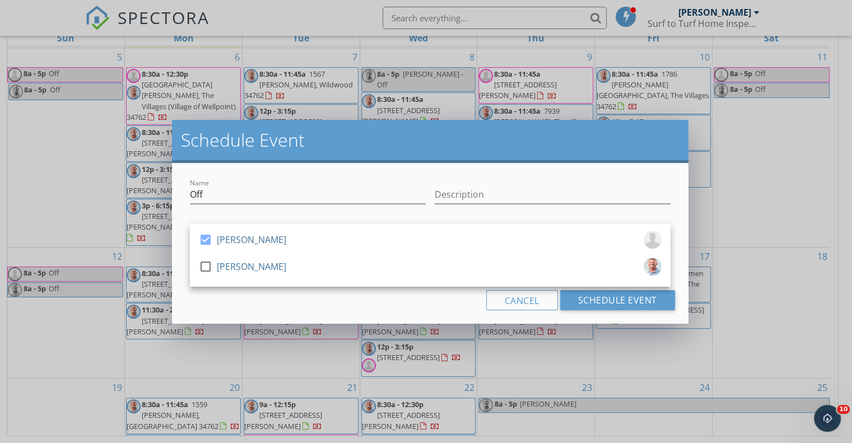
click at [300, 299] on div "Cancel Schedule Event" at bounding box center [429, 300] width 489 height 20
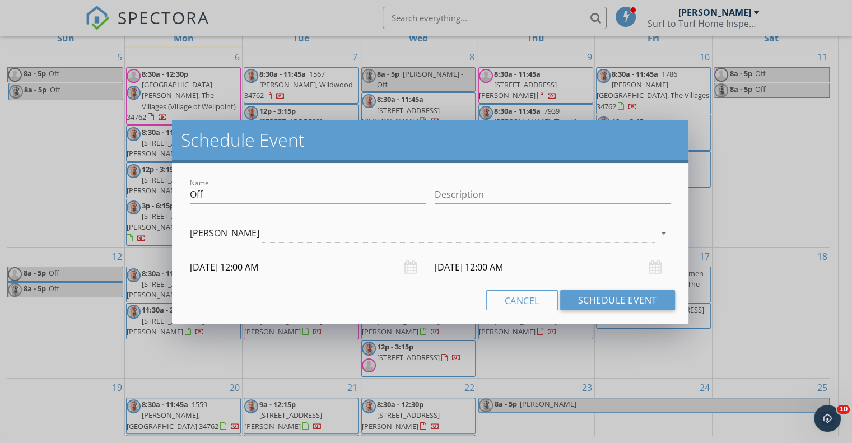
click at [273, 268] on input "10/17/2025 12:00 AM" at bounding box center [308, 267] width 236 height 27
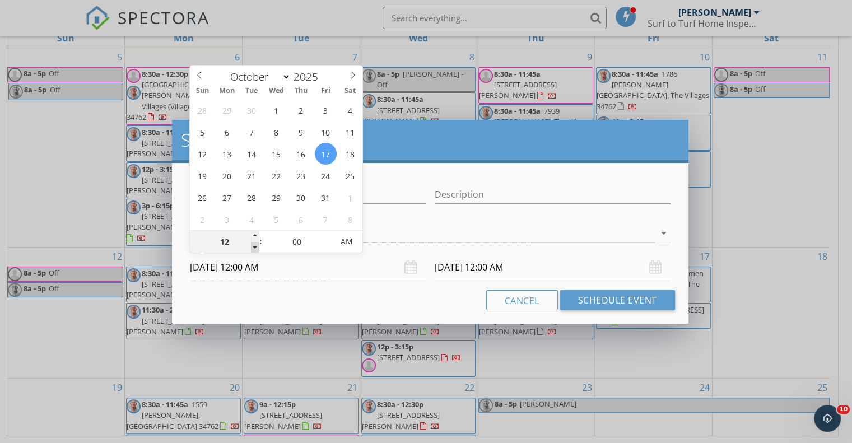
type input "11"
type input "10/17/2025 11:00 PM"
click at [258, 245] on span at bounding box center [255, 247] width 8 height 11
type input "10/18/2025 11:00 PM"
type input "10"
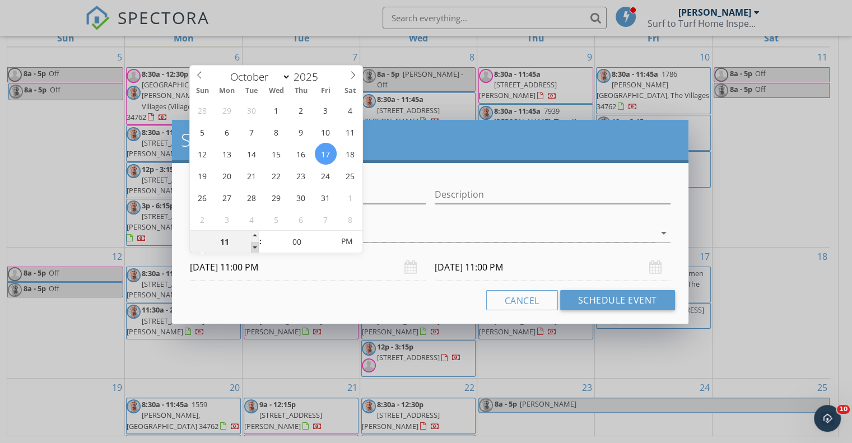
type input "10/17/2025 10:00 PM"
click at [258, 245] on span at bounding box center [255, 247] width 8 height 11
type input "09"
type input "10/17/2025 9:00 PM"
click at [258, 245] on span at bounding box center [255, 247] width 8 height 11
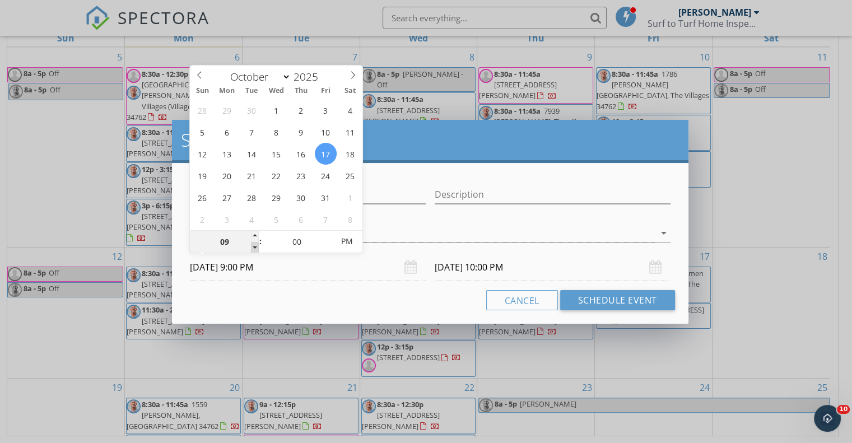
type input "10/18/2025 9:00 PM"
type input "08"
type input "10/17/2025 8:00 PM"
click at [258, 245] on span at bounding box center [255, 247] width 8 height 11
type input "10/18/2025 8:00 PM"
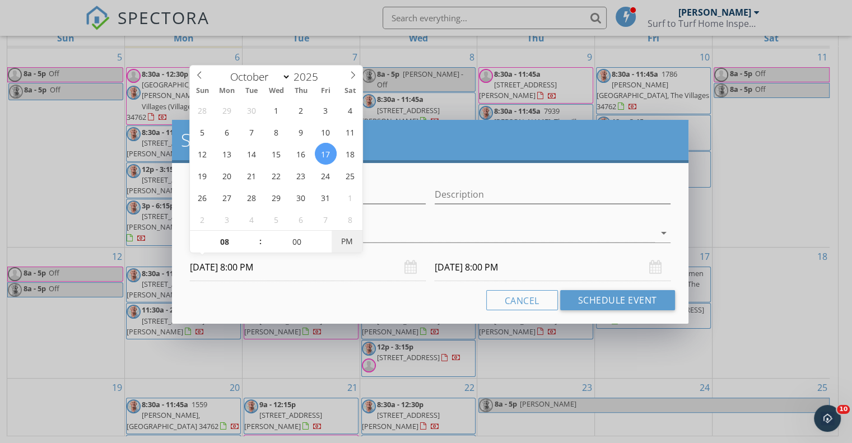
type input "10/17/2025 8:00 AM"
click at [336, 245] on span "AM" at bounding box center [347, 241] width 31 height 22
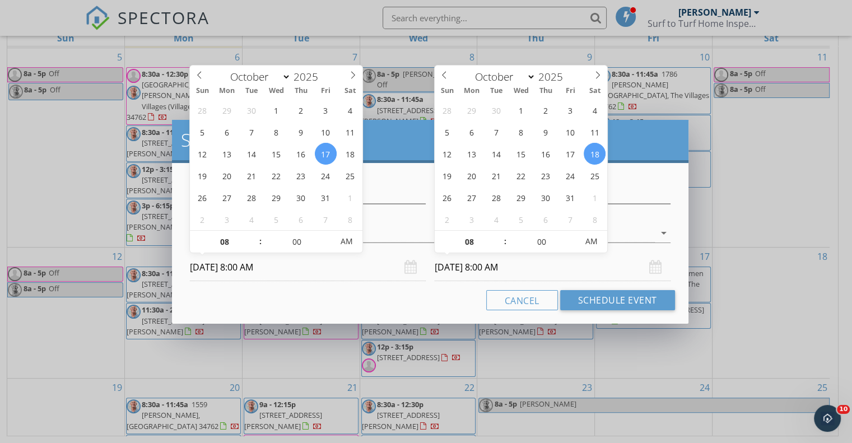
click at [506, 268] on input "10/18/2025 8:00 AM" at bounding box center [553, 267] width 236 height 27
type input "10/19/2025 8:00 AM"
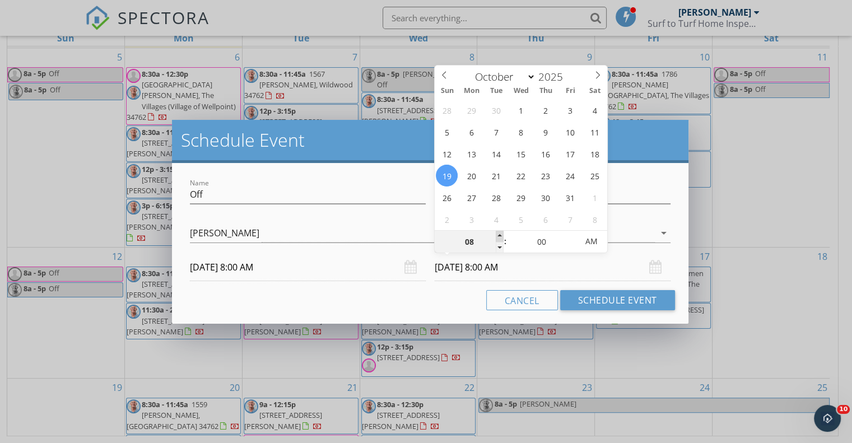
type input "09"
type input "10/19/2025 9:00 AM"
click at [499, 235] on span at bounding box center [500, 236] width 8 height 11
type input "10"
type input "10/19/2025 10:00 AM"
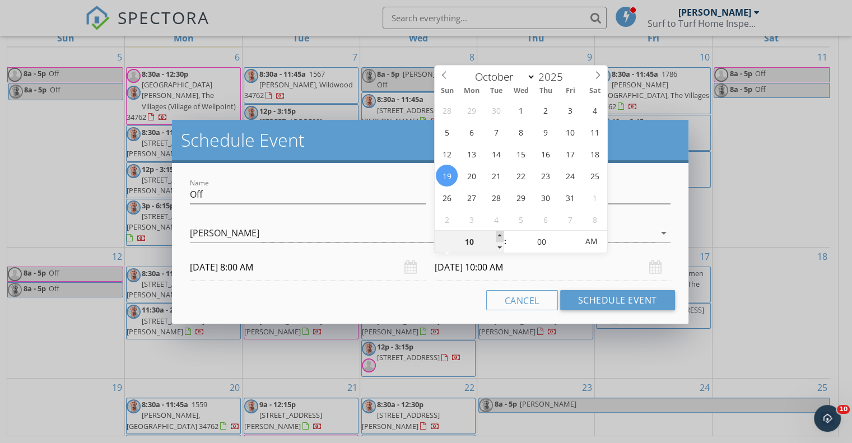
click at [499, 235] on span at bounding box center [500, 236] width 8 height 11
type input "11"
type input "10/19/2025 11:00 AM"
click at [499, 235] on span at bounding box center [500, 236] width 8 height 11
type input "12"
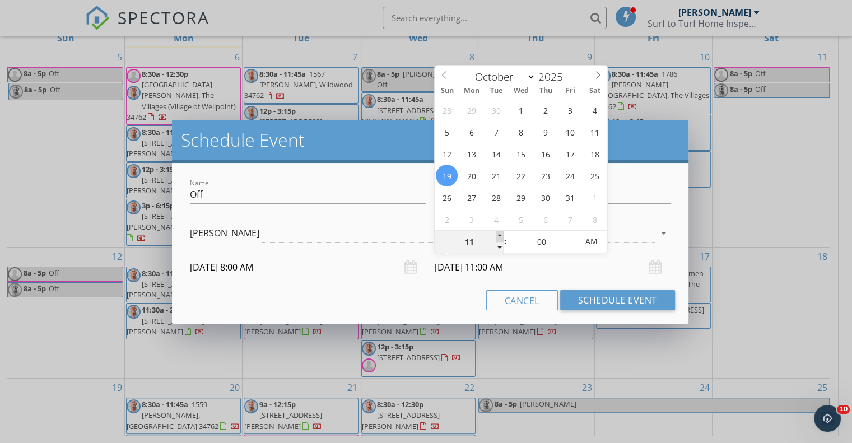
type input "10/19/2025 12:00 PM"
click at [499, 235] on span at bounding box center [500, 236] width 8 height 11
type input "01"
type input "10/19/2025 1:00 PM"
click at [499, 235] on span at bounding box center [500, 236] width 8 height 11
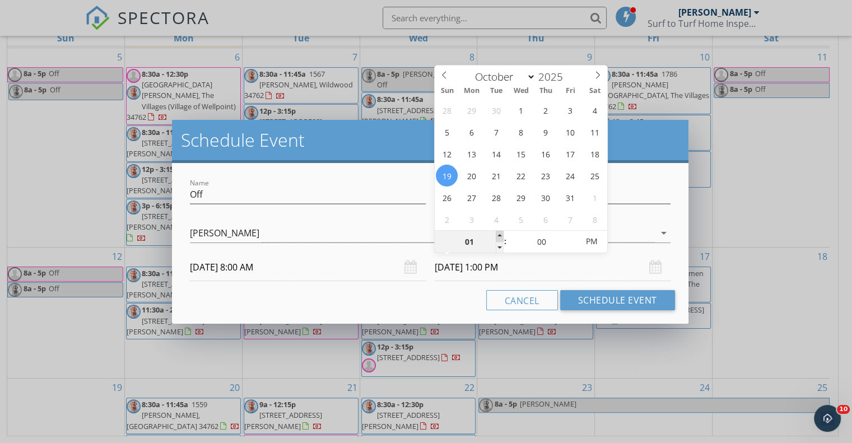
type input "02"
type input "10/19/2025 2:00 PM"
click at [499, 235] on span at bounding box center [500, 236] width 8 height 11
type input "03"
type input "10/19/2025 3:00 PM"
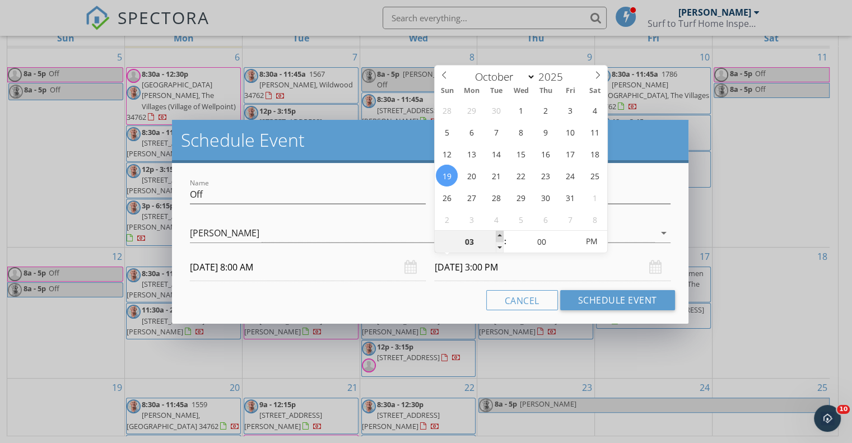
click at [499, 235] on span at bounding box center [500, 236] width 8 height 11
type input "04"
type input "10/19/2025 4:00 PM"
click at [499, 235] on span at bounding box center [500, 236] width 8 height 11
type input "05"
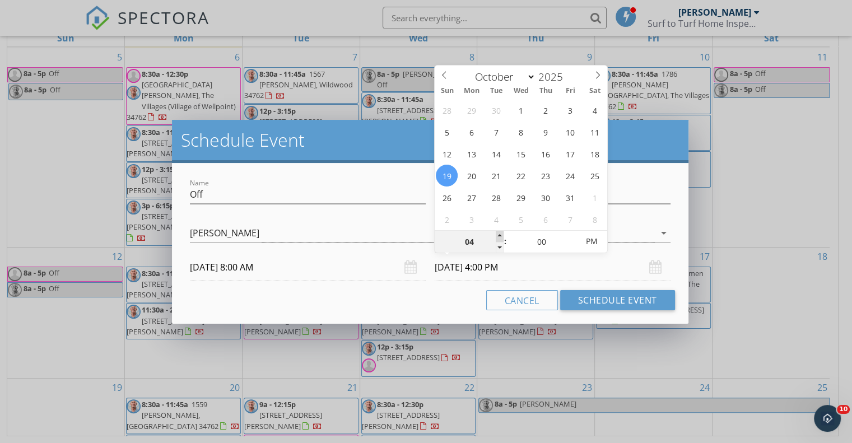
type input "10/19/2025 5:00 PM"
click at [499, 235] on span at bounding box center [500, 236] width 8 height 11
click at [599, 304] on button "Schedule Event" at bounding box center [617, 300] width 115 height 20
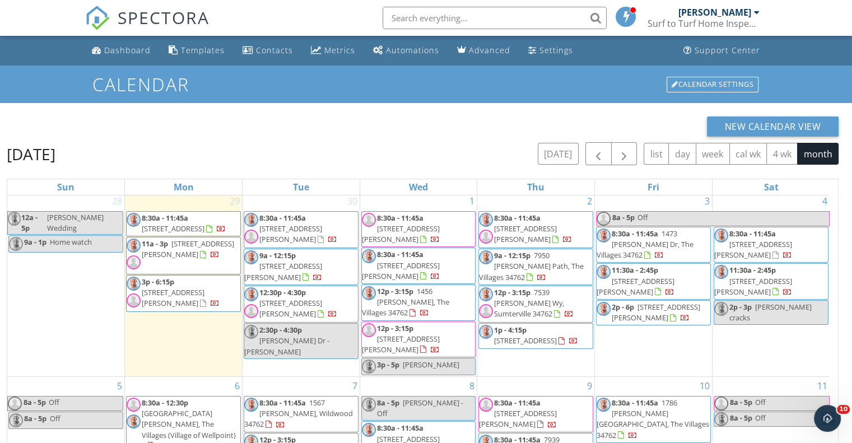
scroll to position [0, 0]
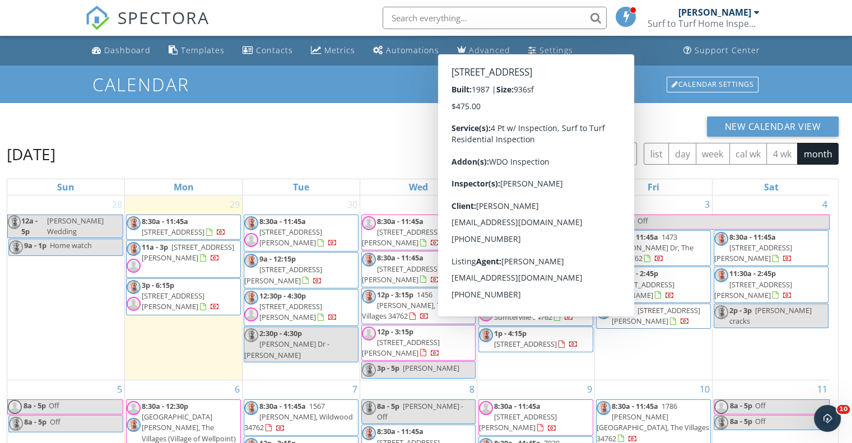
click at [524, 335] on span "1p - 4:15p" at bounding box center [510, 333] width 32 height 10
